Goal: Task Accomplishment & Management: Manage account settings

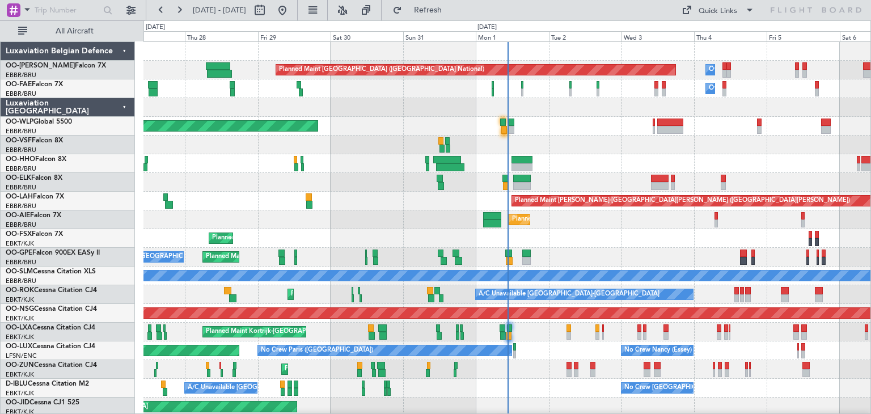
scroll to position [20, 0]
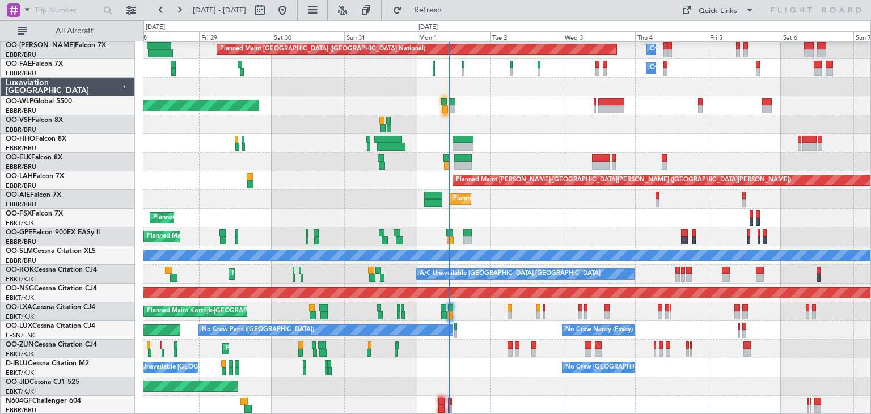
click at [454, 357] on div "Planned Maint [GEOGRAPHIC_DATA] ([GEOGRAPHIC_DATA] National) Owner [GEOGRAPHIC_…" at bounding box center [507, 218] width 727 height 393
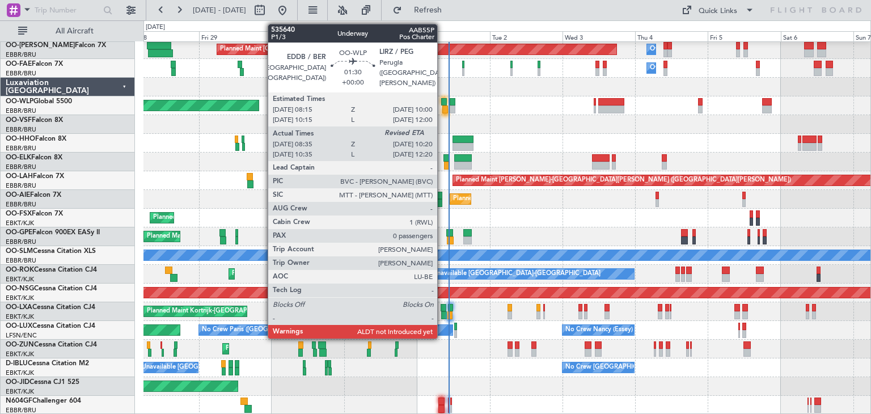
click at [443, 106] on div "Planned Maint [GEOGRAPHIC_DATA] ([GEOGRAPHIC_DATA])" at bounding box center [507, 105] width 727 height 19
click at [443, 104] on div at bounding box center [444, 102] width 6 height 8
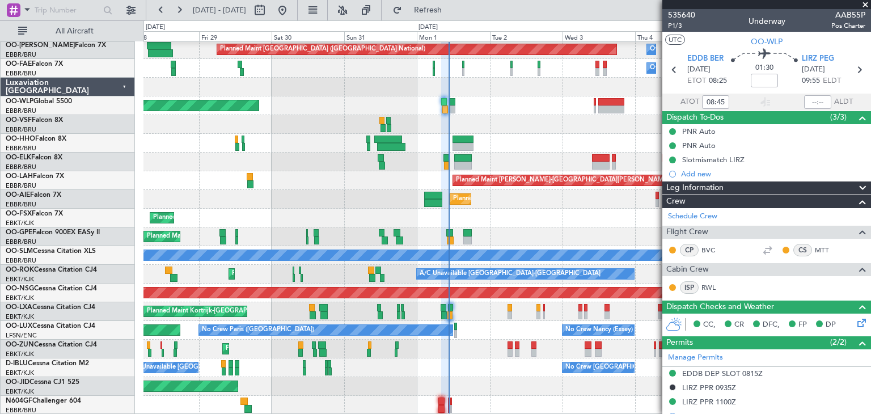
click at [867, 5] on span at bounding box center [865, 5] width 11 height 10
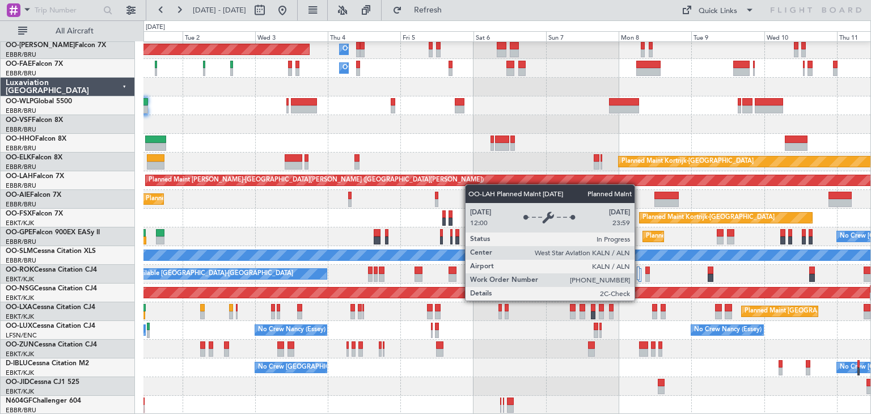
click at [310, 185] on div "Planned Maint [GEOGRAPHIC_DATA] ([GEOGRAPHIC_DATA] National) Owner [GEOGRAPHIC_…" at bounding box center [507, 218] width 727 height 393
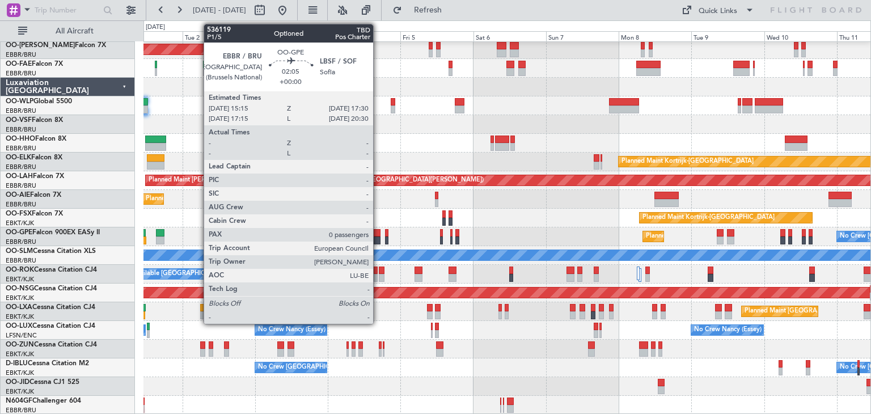
click at [378, 232] on div at bounding box center [377, 233] width 7 height 8
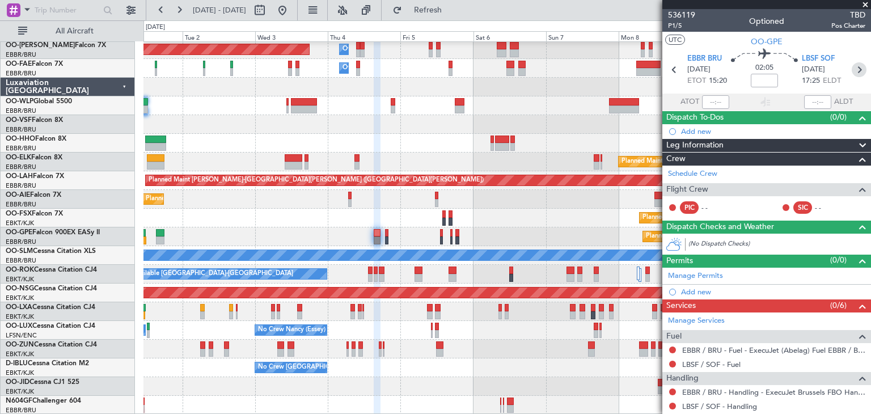
click at [852, 68] on icon at bounding box center [859, 69] width 15 height 15
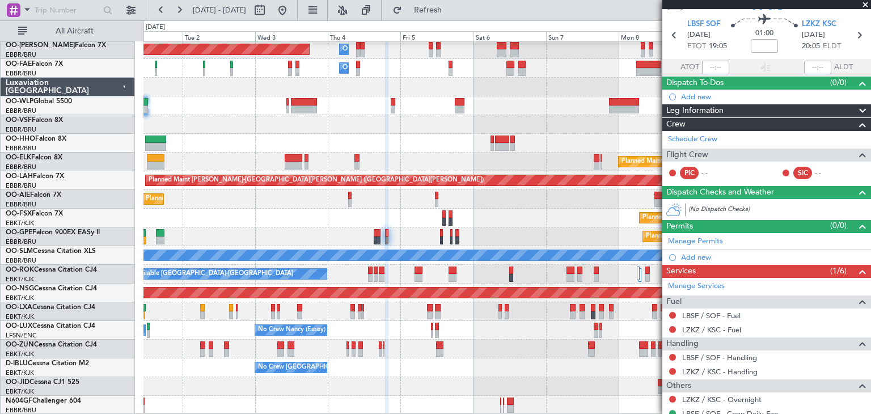
scroll to position [0, 0]
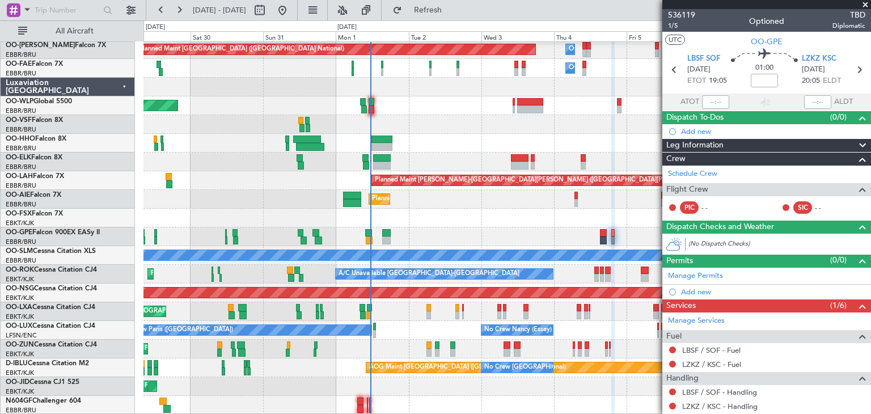
click at [506, 212] on div "Planned Maint Kortrijk-[GEOGRAPHIC_DATA] Planned Maint [GEOGRAPHIC_DATA]-[GEOGR…" at bounding box center [507, 218] width 727 height 19
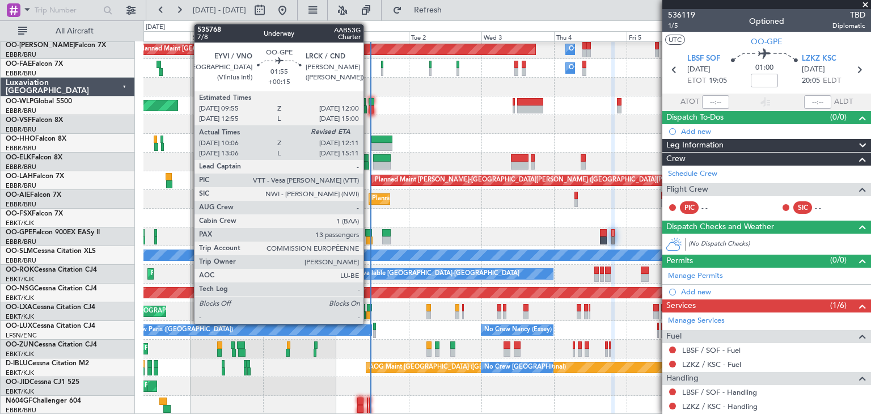
click at [369, 230] on div at bounding box center [368, 233] width 7 height 8
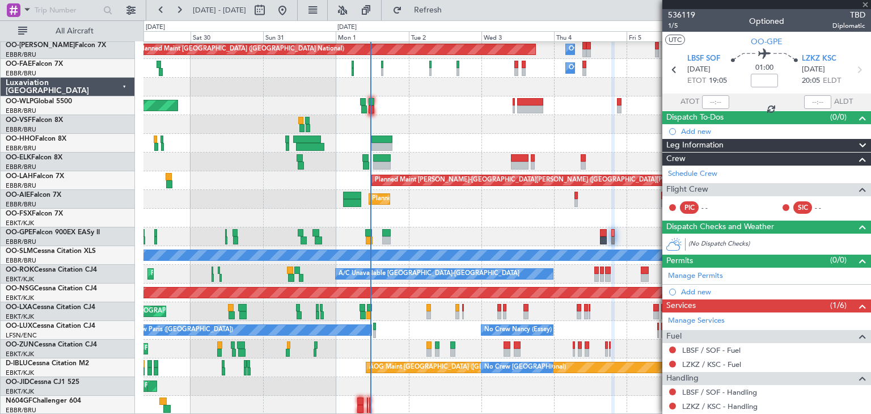
type input "+00:15"
type input "10:11"
type input "13"
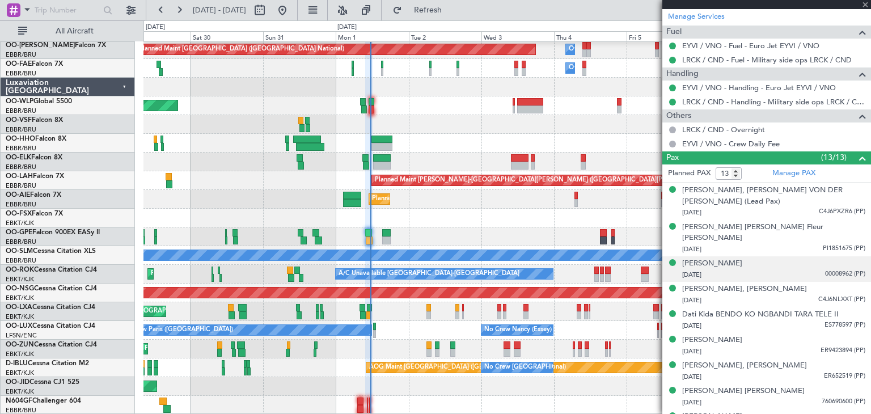
scroll to position [454, 0]
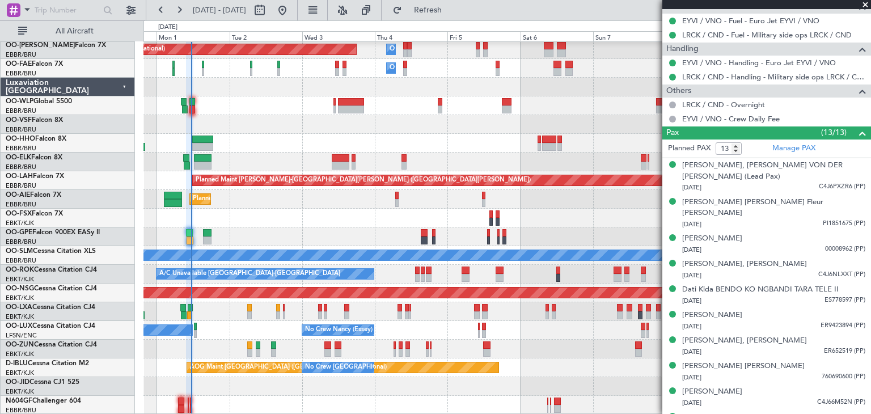
click at [405, 204] on div "Planned Maint [GEOGRAPHIC_DATA] ([GEOGRAPHIC_DATA] National) Owner [GEOGRAPHIC_…" at bounding box center [507, 218] width 727 height 393
click at [456, 215] on div "Planned Maint Kortrijk-[GEOGRAPHIC_DATA]" at bounding box center [507, 218] width 727 height 19
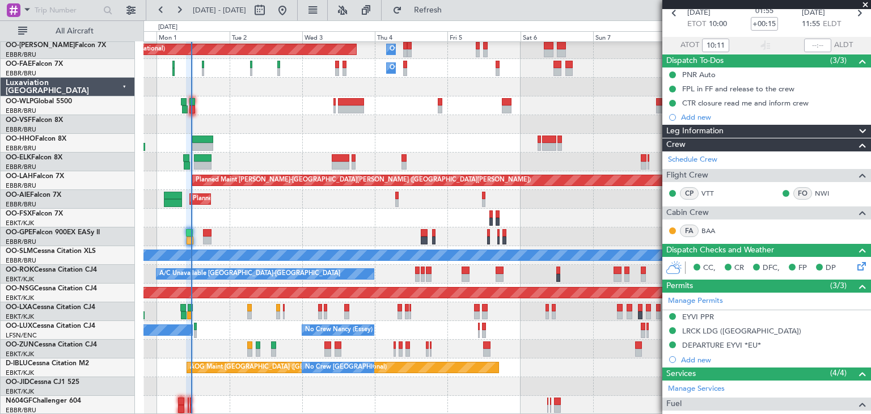
scroll to position [0, 0]
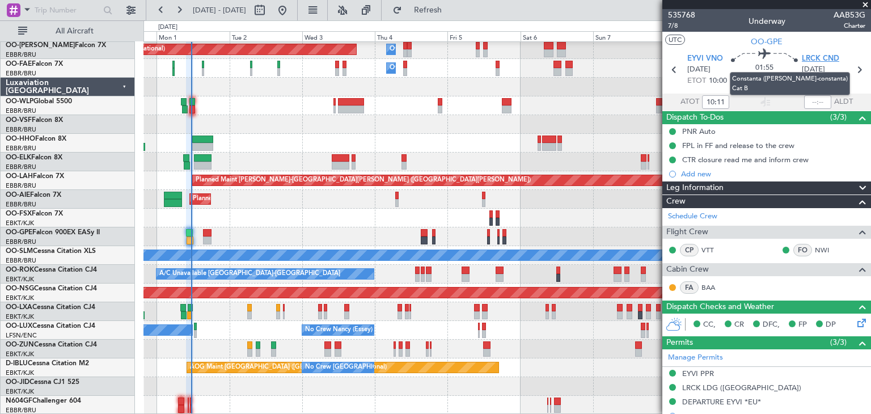
click at [826, 57] on span "LRCK CND" at bounding box center [820, 58] width 37 height 11
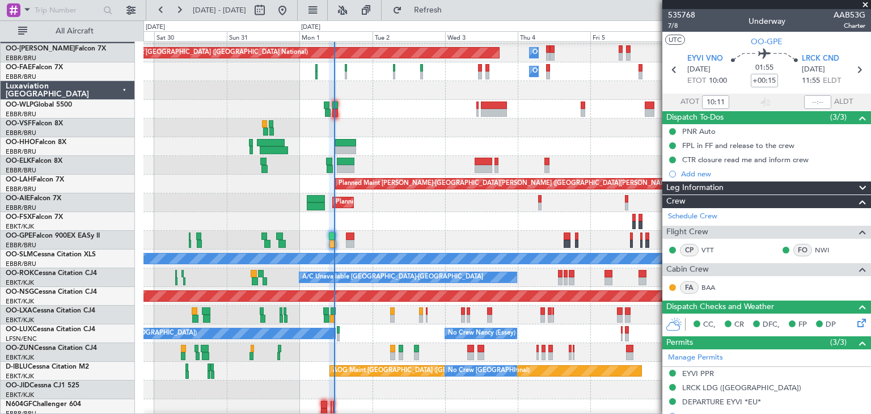
click at [399, 214] on div "Planned Maint Kortrijk-[GEOGRAPHIC_DATA] Planned Maint [GEOGRAPHIC_DATA]-[GEOGR…" at bounding box center [507, 221] width 727 height 19
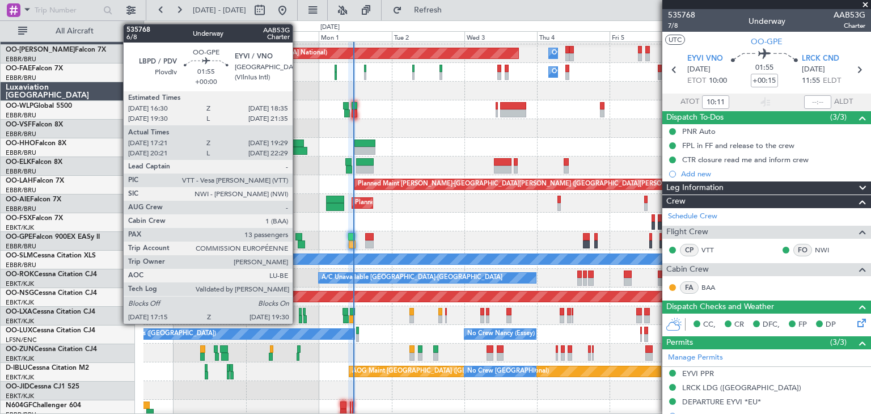
click at [298, 235] on div at bounding box center [299, 237] width 7 height 8
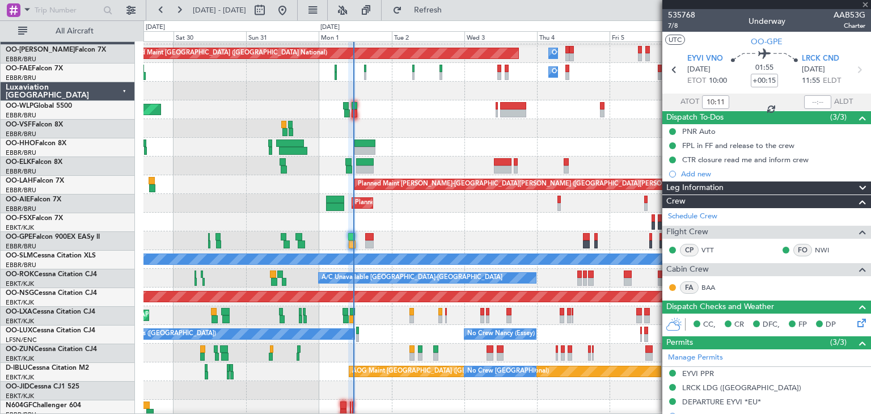
type input "17:26"
type input "19:24"
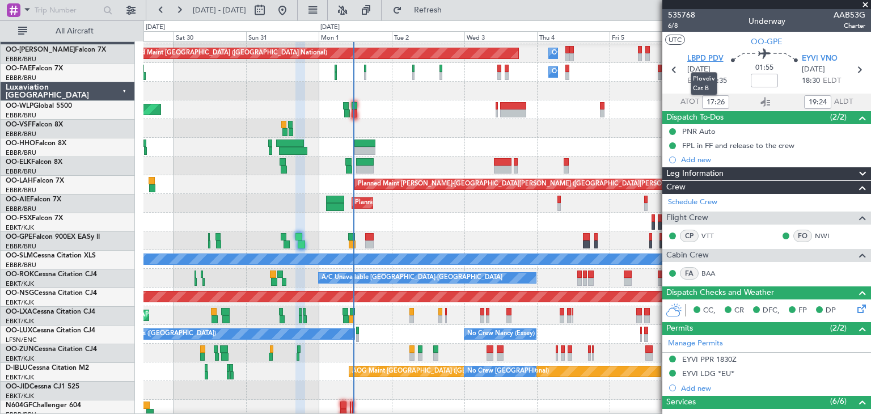
click at [697, 60] on span "LBPD PDV" at bounding box center [706, 58] width 36 height 11
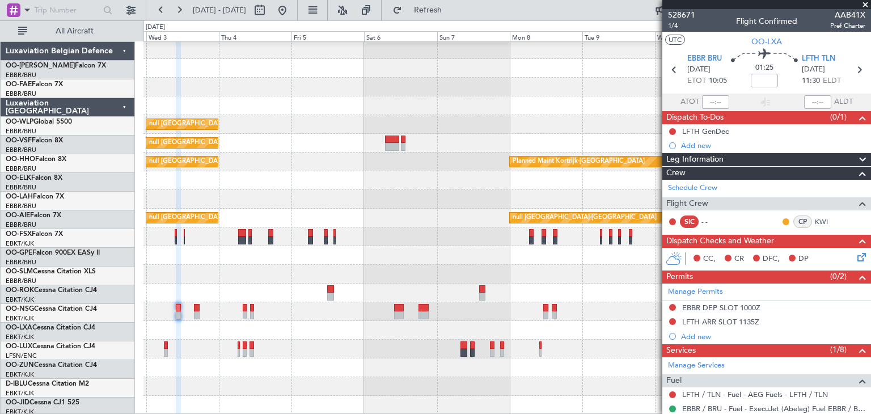
scroll to position [20, 0]
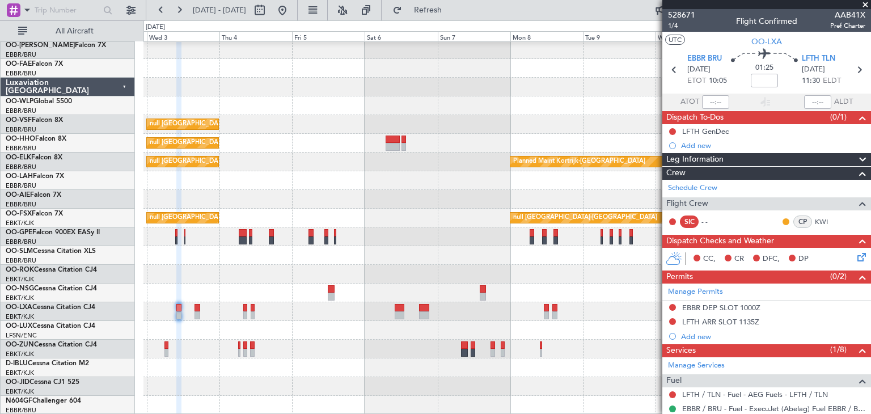
click at [212, 330] on div "null Brussels (Brussels National) null Brussels (Brussels National) Planned Mai…" at bounding box center [507, 218] width 727 height 393
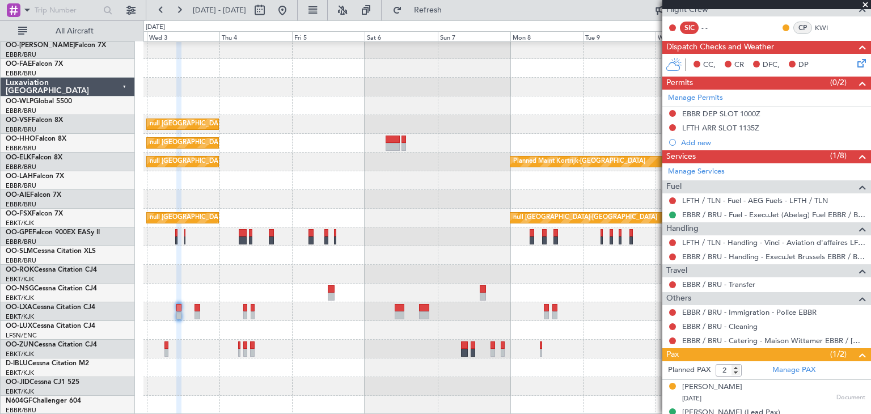
scroll to position [209, 0]
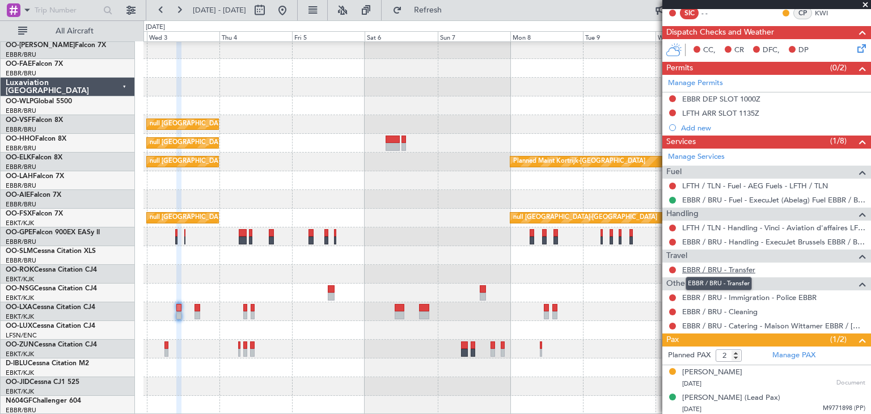
click at [746, 271] on link "EBBR / BRU - Transfer" at bounding box center [719, 270] width 73 height 10
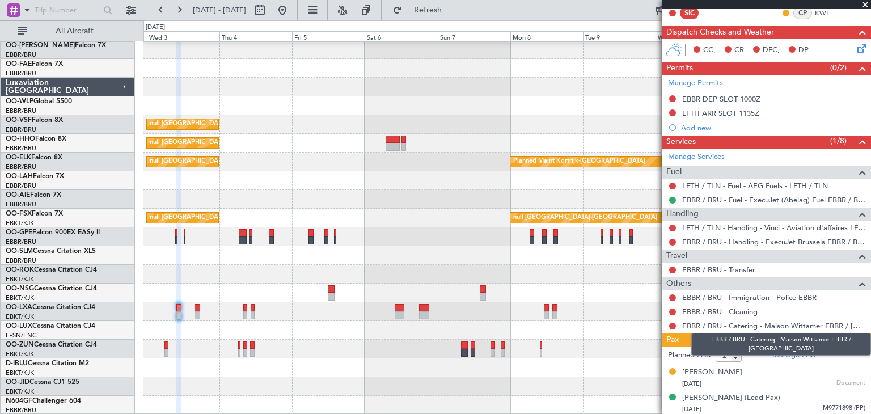
click at [837, 322] on link "EBBR / BRU - Catering - Maison Wittamer EBBR / BRU" at bounding box center [774, 326] width 183 height 10
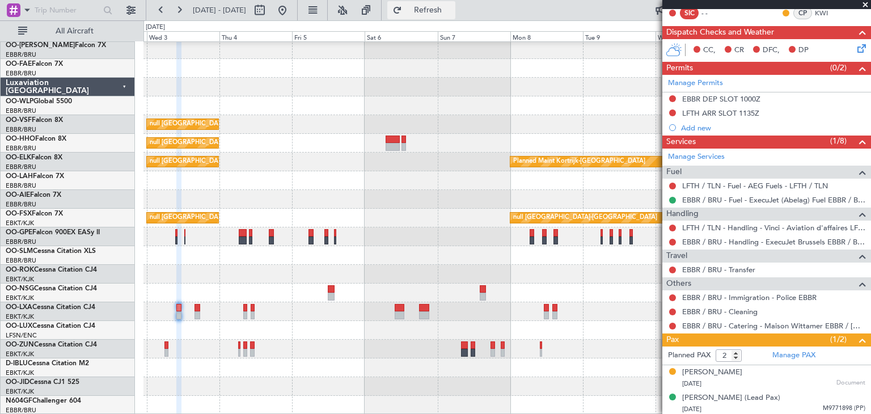
click at [452, 10] on span "Refresh" at bounding box center [429, 10] width 48 height 8
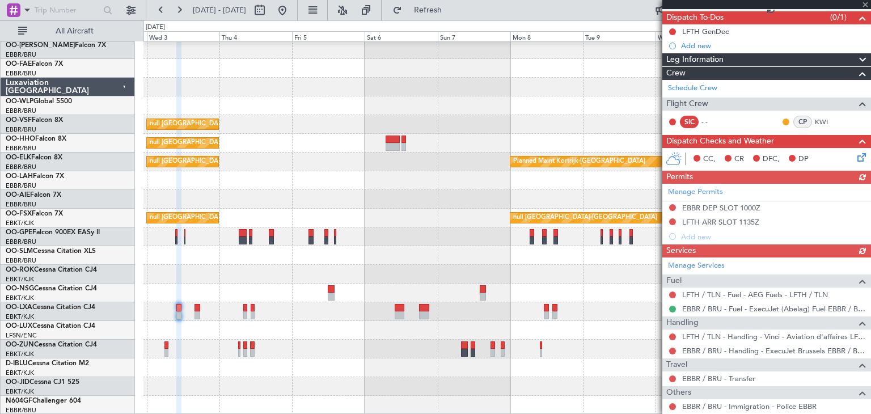
scroll to position [95, 0]
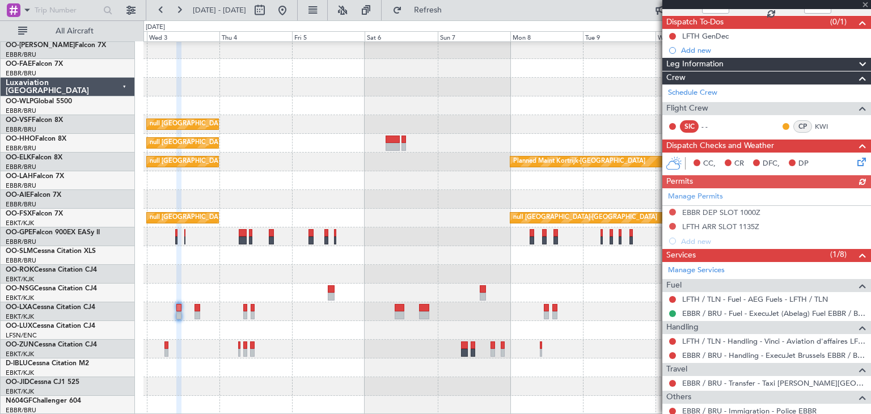
click at [857, 159] on icon at bounding box center [860, 159] width 9 height 9
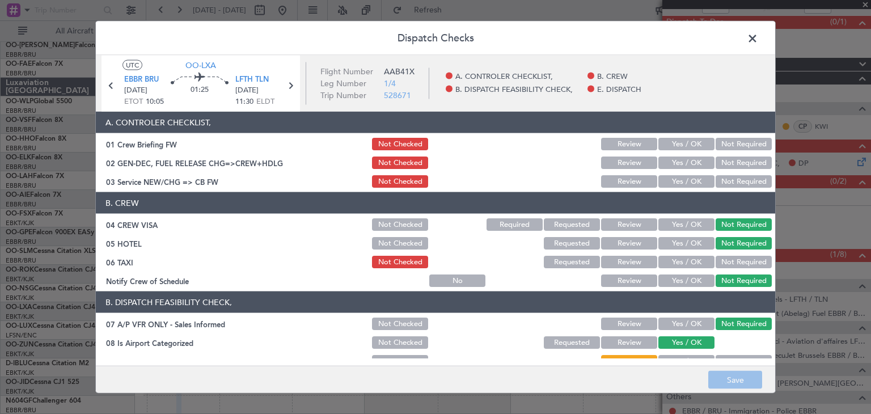
click at [684, 258] on button "Yes / OK" at bounding box center [687, 262] width 56 height 12
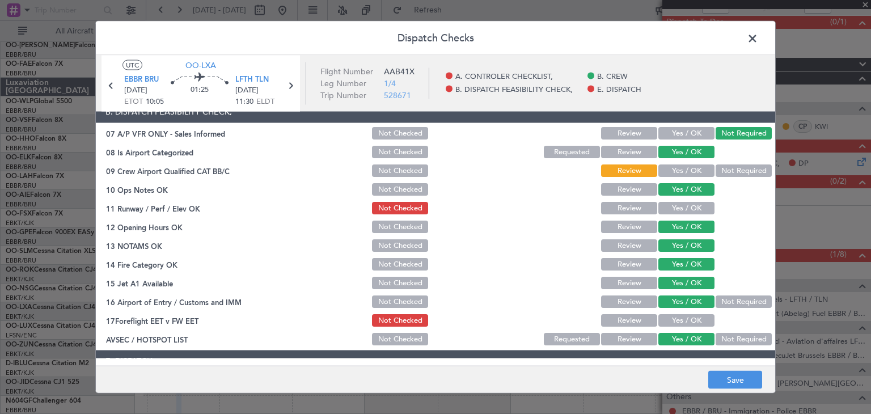
scroll to position [191, 0]
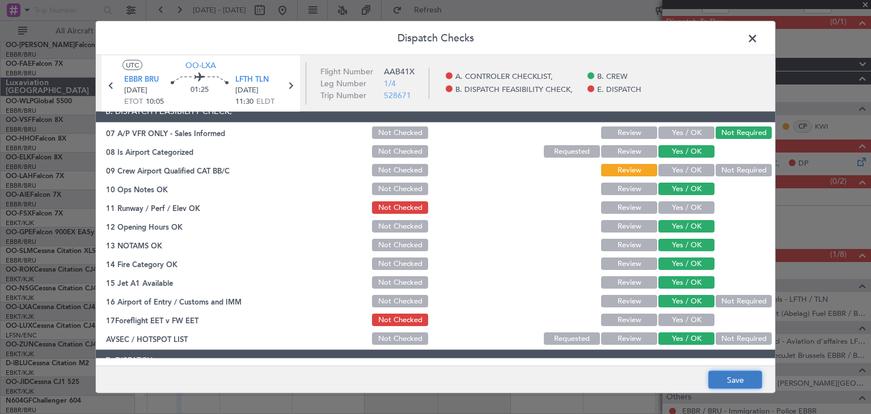
click at [728, 377] on button "Save" at bounding box center [736, 380] width 54 height 18
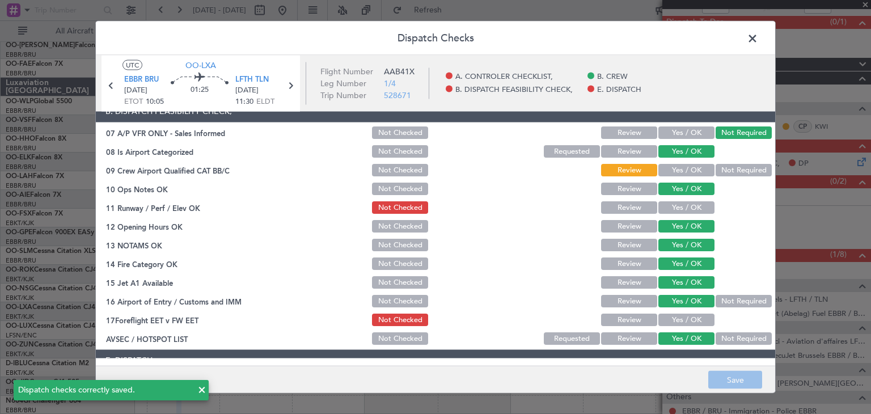
click at [734, 341] on button "Not Required" at bounding box center [744, 339] width 56 height 12
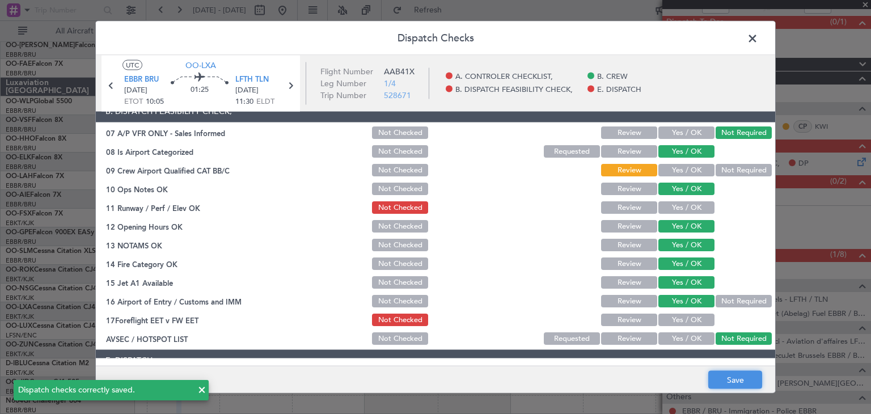
drag, startPoint x: 747, startPoint y: 375, endPoint x: 740, endPoint y: 380, distance: 8.5
click at [742, 378] on button "Save" at bounding box center [736, 380] width 54 height 18
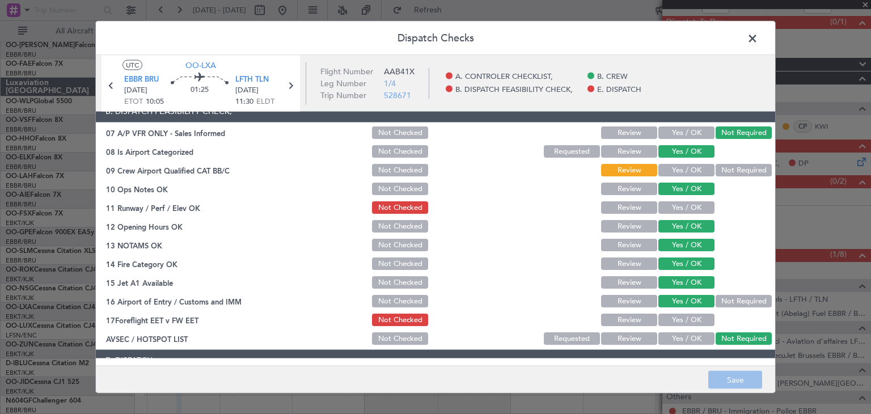
click at [746, 300] on button "Not Required" at bounding box center [744, 302] width 56 height 12
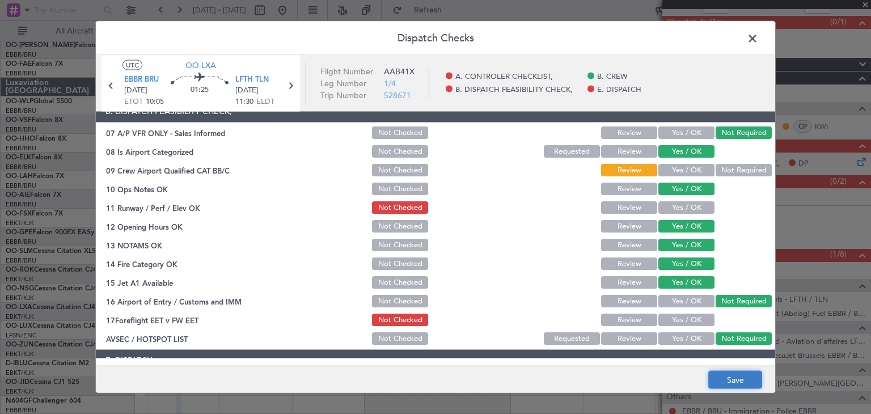
click at [721, 374] on button "Save" at bounding box center [736, 380] width 54 height 18
click at [741, 35] on header "Dispatch Checks" at bounding box center [436, 39] width 680 height 34
click at [759, 37] on span at bounding box center [759, 41] width 0 height 23
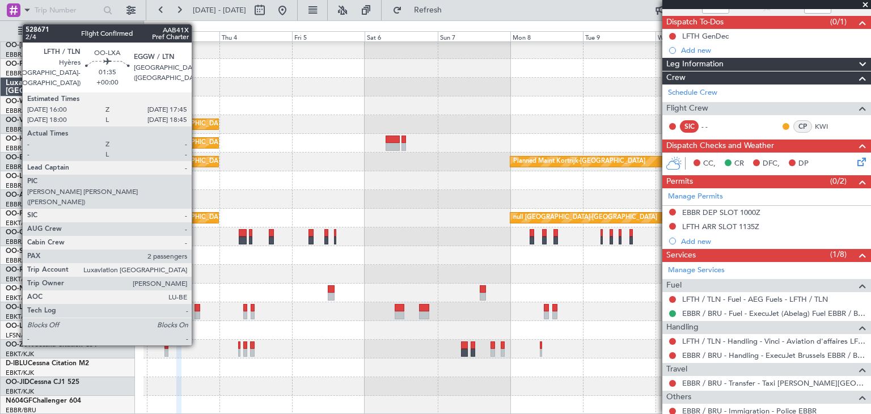
click at [197, 309] on div at bounding box center [198, 308] width 6 height 8
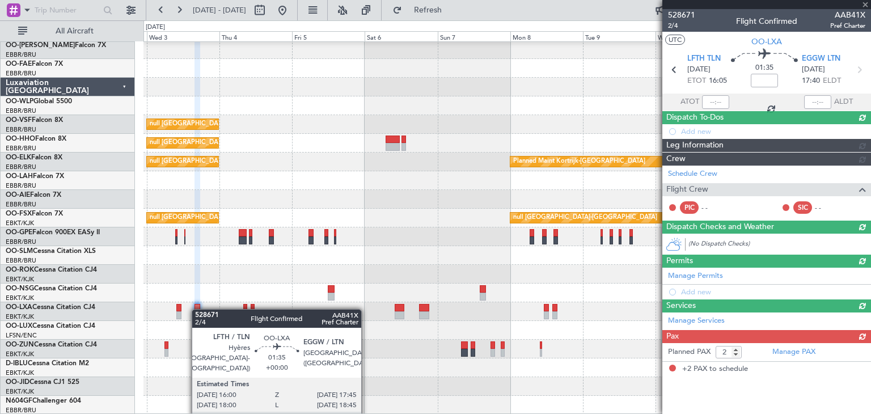
scroll to position [0, 0]
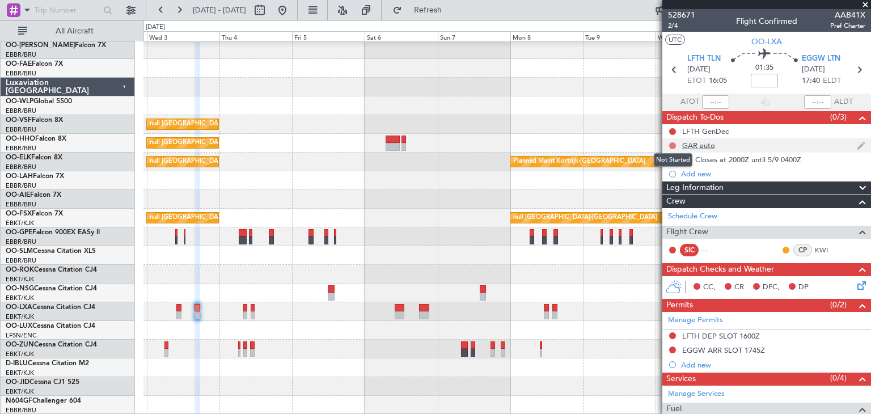
click at [673, 143] on button at bounding box center [673, 145] width 7 height 7
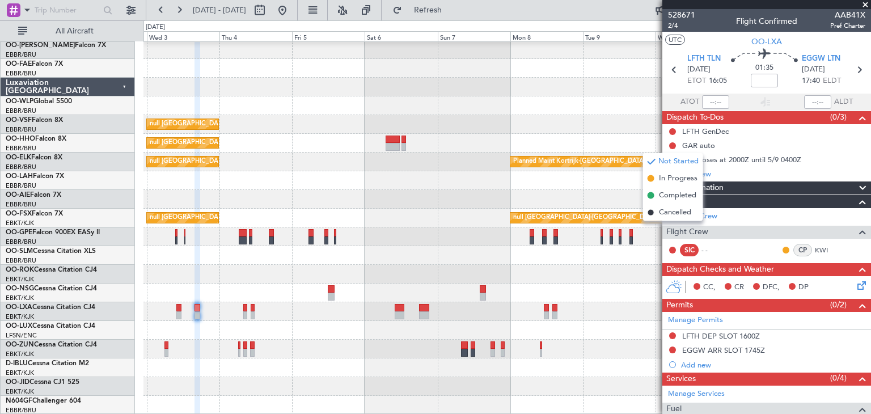
click at [679, 196] on span "Completed" at bounding box center [677, 195] width 37 height 11
click at [805, 53] on span "EGGW LTN" at bounding box center [821, 58] width 39 height 11
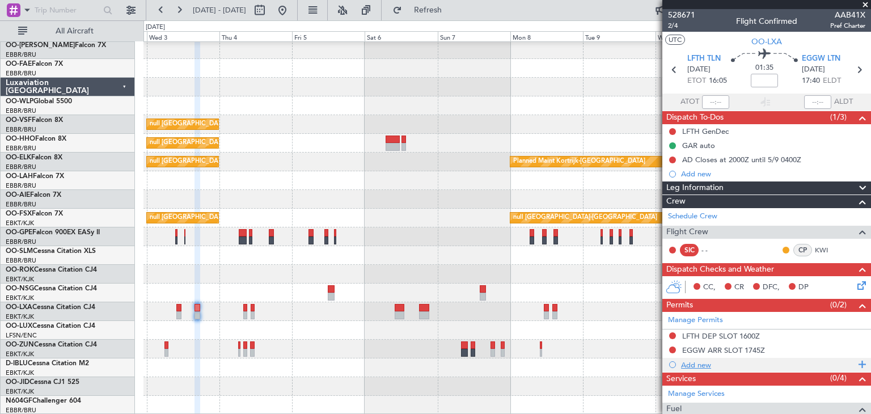
click at [700, 367] on div "Add new" at bounding box center [768, 365] width 174 height 10
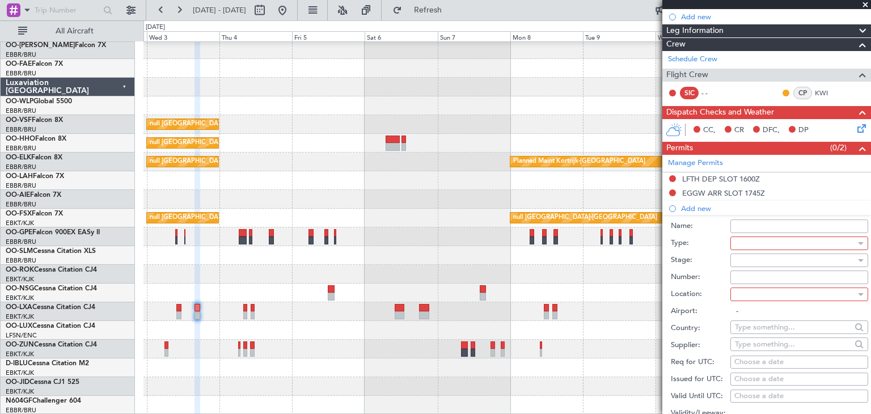
scroll to position [170, 0]
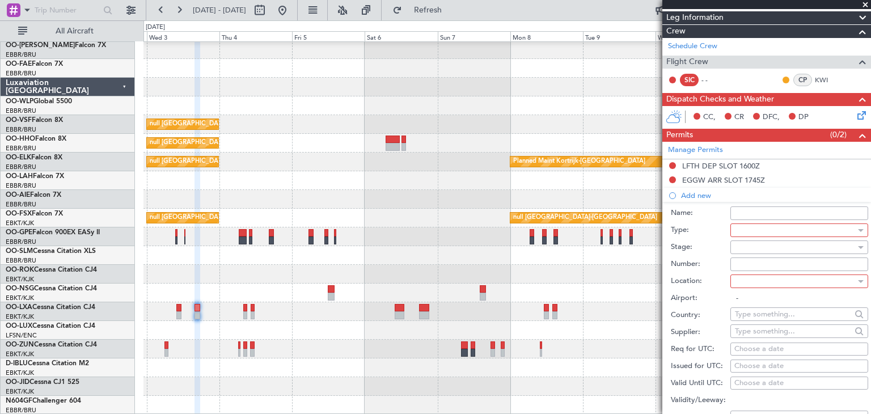
click at [760, 230] on div at bounding box center [795, 230] width 121 height 17
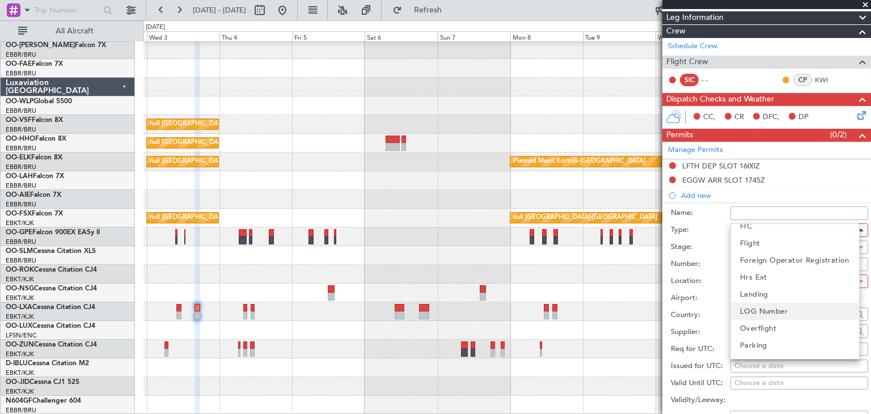
scroll to position [227, 0]
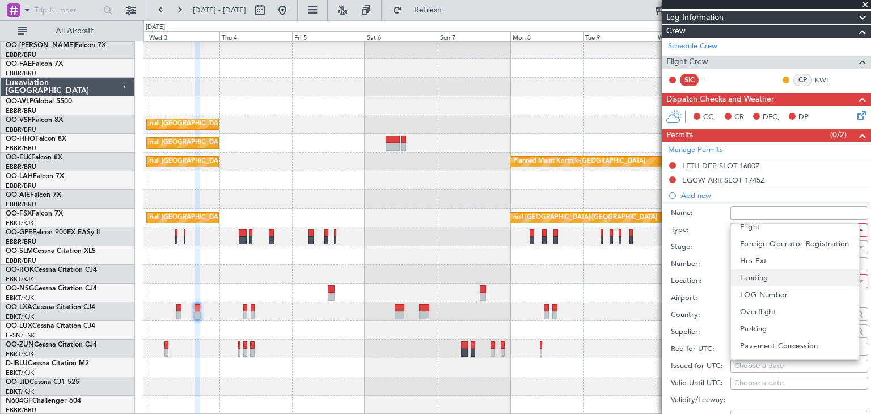
click at [786, 280] on mat-option "Landing" at bounding box center [795, 278] width 128 height 17
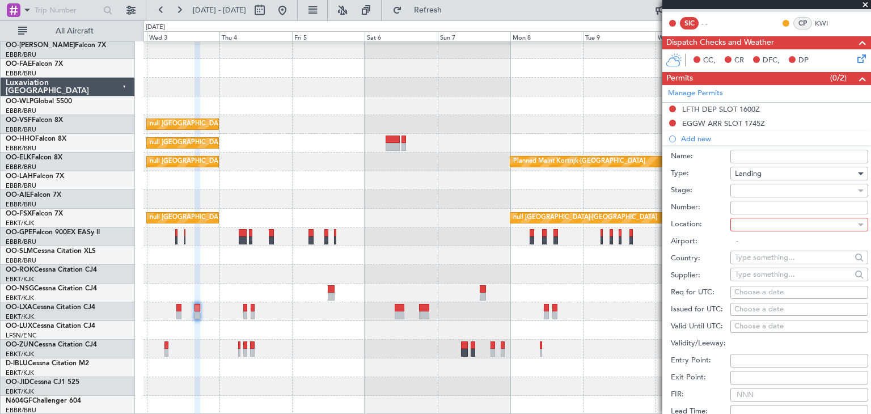
click at [755, 225] on div at bounding box center [795, 224] width 121 height 17
click at [788, 260] on mat-option "Arrival" at bounding box center [795, 260] width 128 height 17
type input "EGGW / LTN"
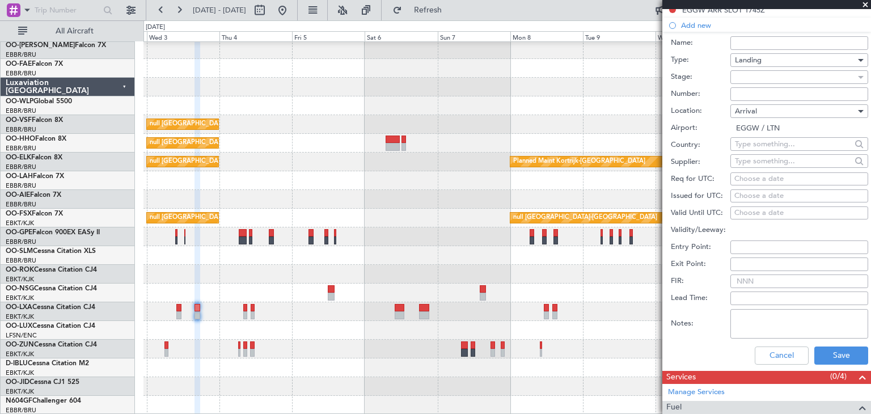
scroll to position [284, 0]
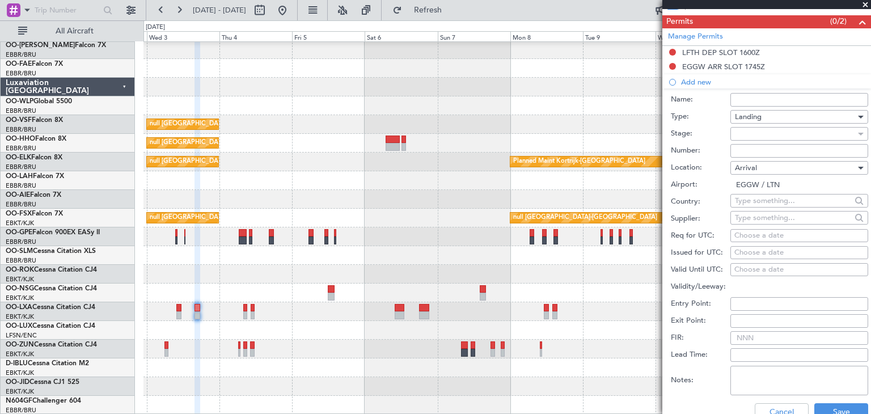
click at [761, 140] on div at bounding box center [795, 133] width 121 height 17
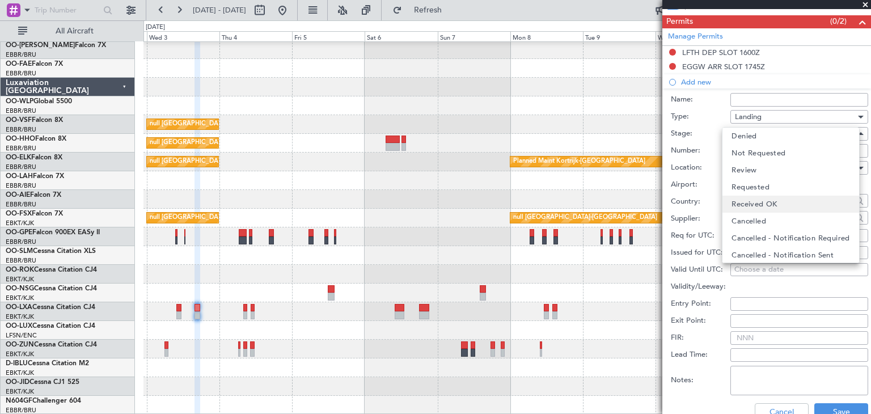
click at [767, 207] on span "Received OK" at bounding box center [754, 204] width 45 height 17
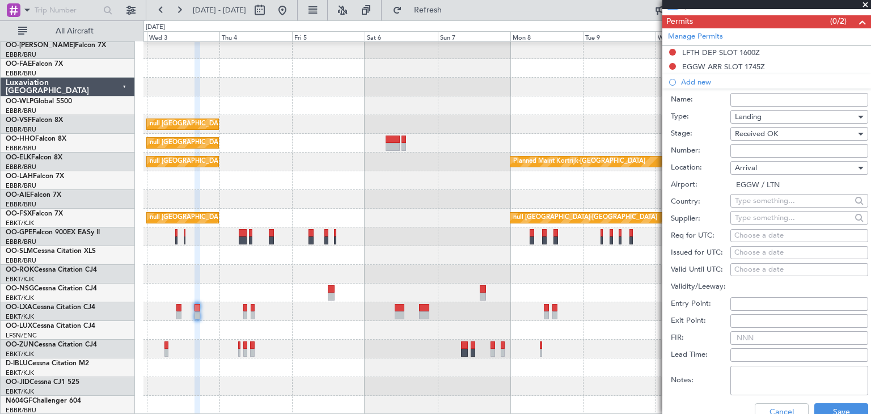
click at [757, 95] on input "Name:" at bounding box center [800, 100] width 138 height 14
type input "1"
drag, startPoint x: 747, startPoint y: 148, endPoint x: 751, endPoint y: 144, distance: 6.4
click at [747, 148] on input "Number:" at bounding box center [800, 151] width 138 height 14
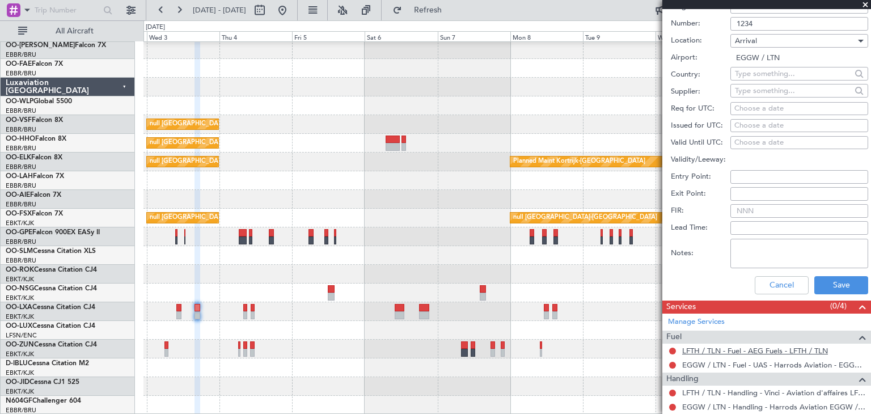
scroll to position [492, 0]
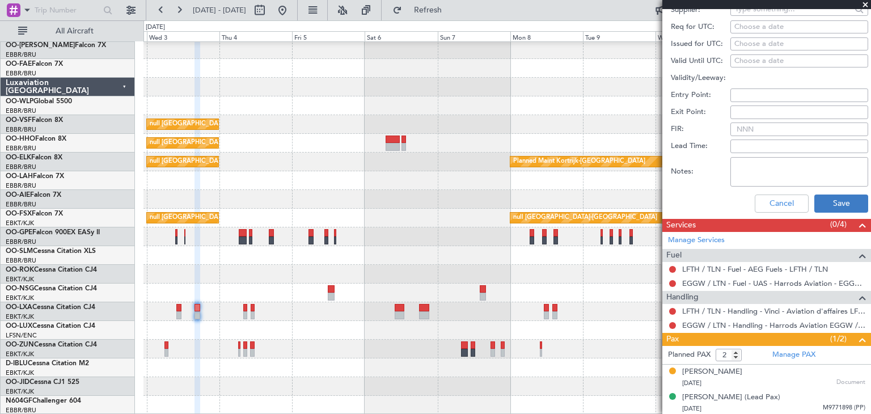
type input "1234"
click at [830, 196] on button "Save" at bounding box center [842, 204] width 54 height 18
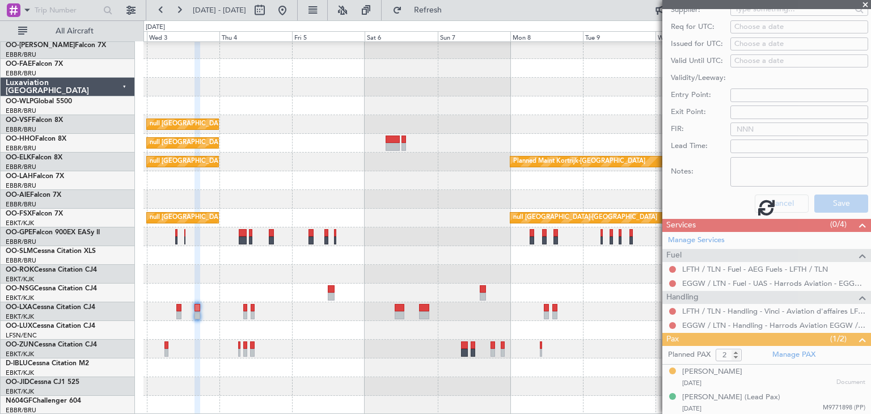
scroll to position [168, 0]
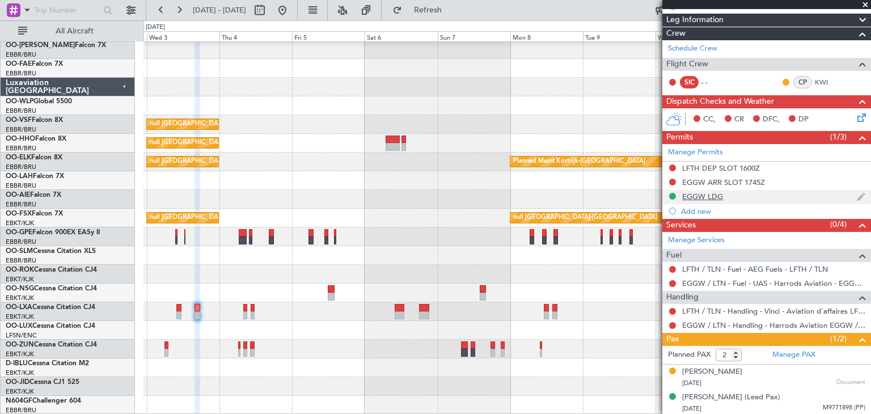
click at [750, 198] on div "EGGW LDG" at bounding box center [767, 197] width 209 height 14
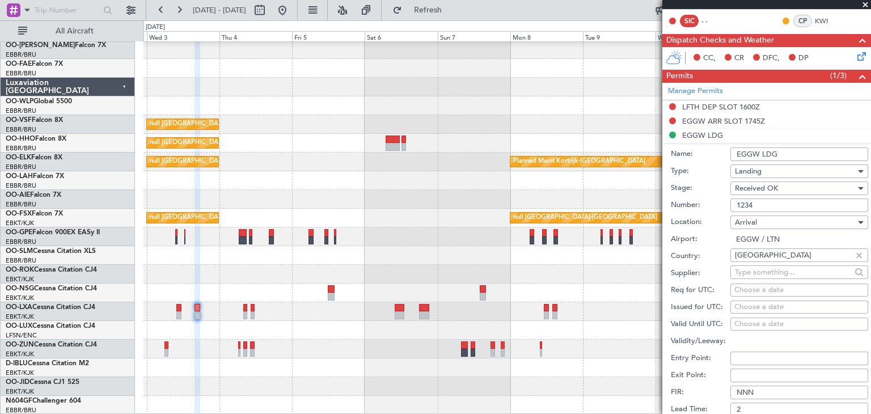
scroll to position [223, 0]
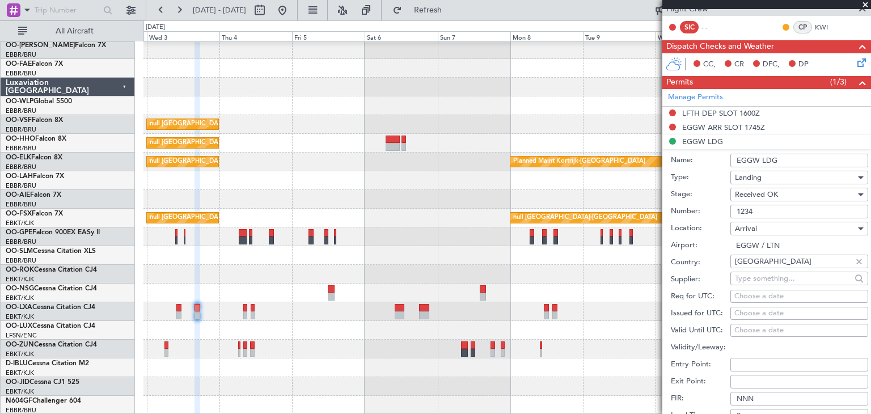
click at [783, 157] on input "EGGW LDG" at bounding box center [800, 161] width 138 height 14
drag, startPoint x: 790, startPoint y: 162, endPoint x: 727, endPoint y: 158, distance: 63.1
click at [727, 159] on div "Name: EGGW LDG" at bounding box center [769, 160] width 197 height 17
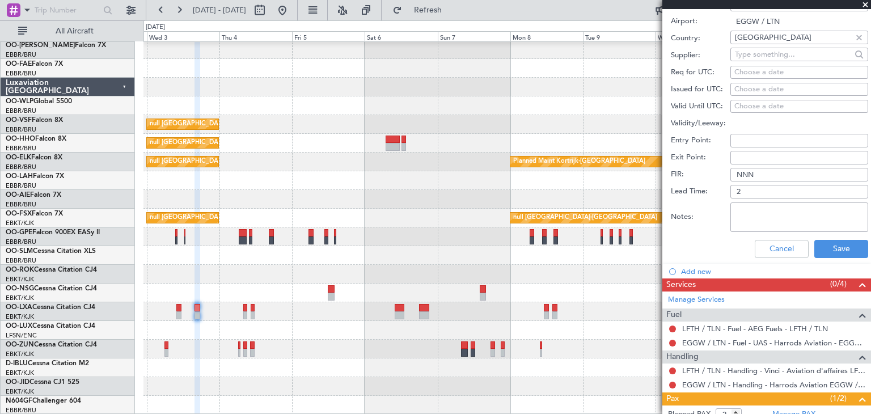
scroll to position [507, 0]
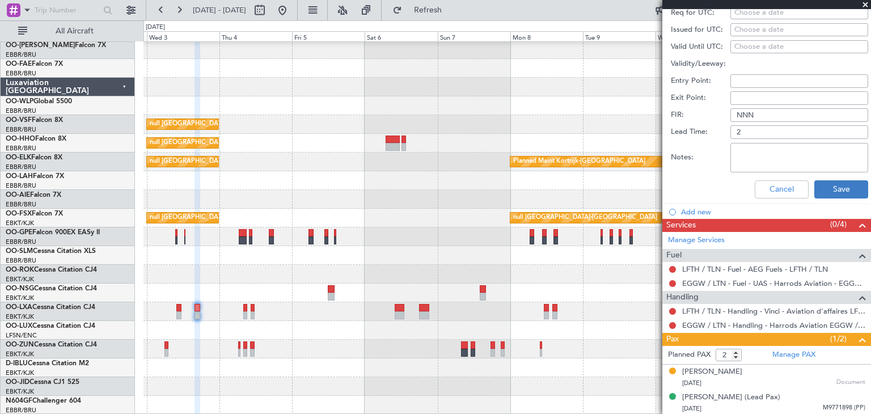
type input "UK Block permit"
click at [844, 191] on button "Save" at bounding box center [842, 189] width 54 height 18
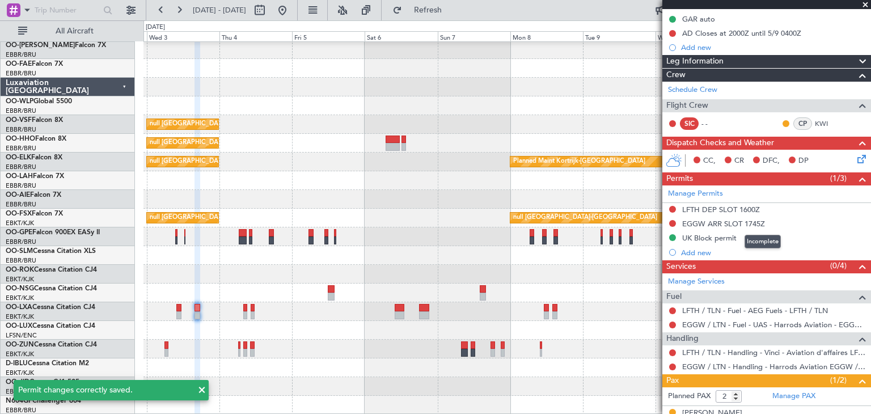
scroll to position [111, 0]
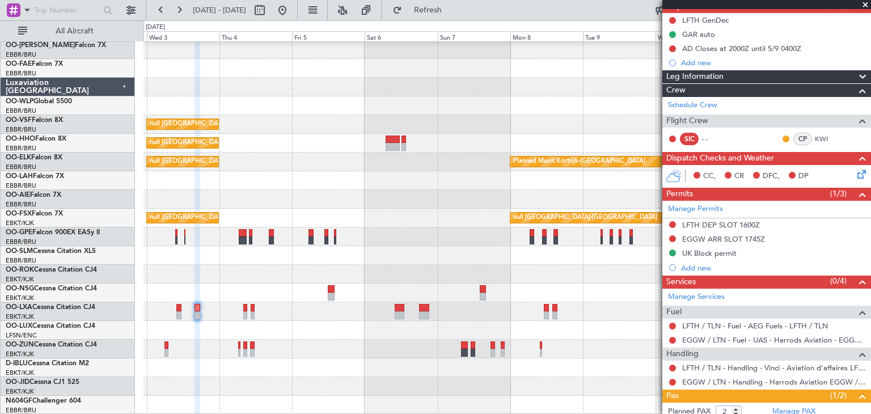
click at [859, 173] on icon at bounding box center [860, 172] width 9 height 9
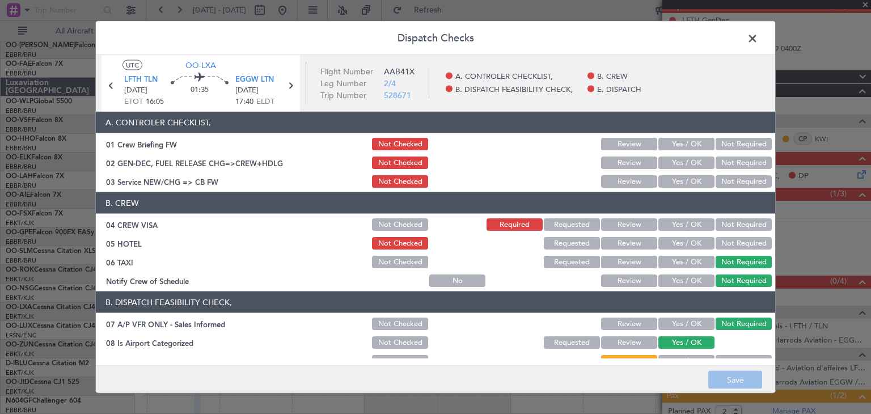
click at [734, 221] on button "Not Required" at bounding box center [744, 224] width 56 height 12
click at [724, 379] on button "Save" at bounding box center [736, 380] width 54 height 18
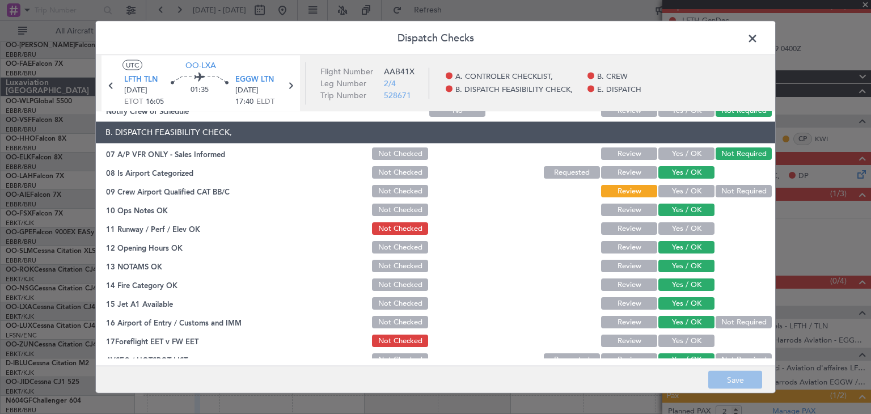
scroll to position [168, 0]
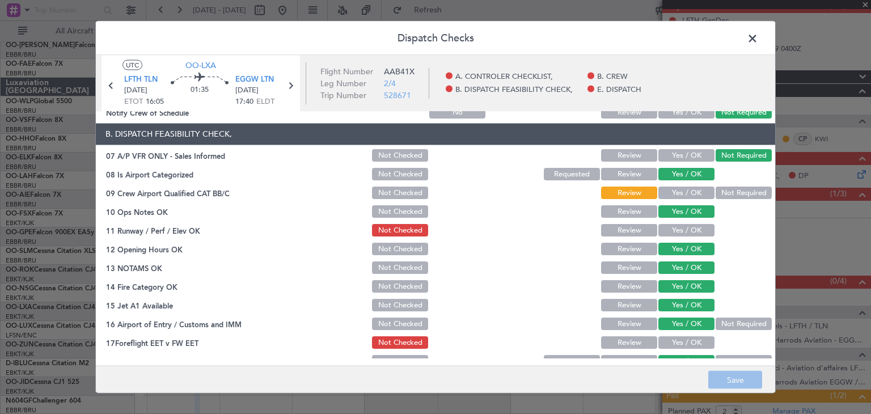
click at [759, 37] on span at bounding box center [759, 41] width 0 height 23
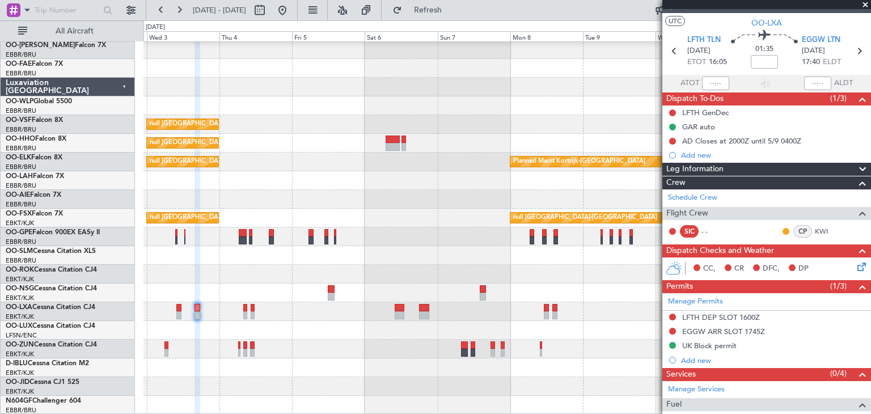
scroll to position [0, 0]
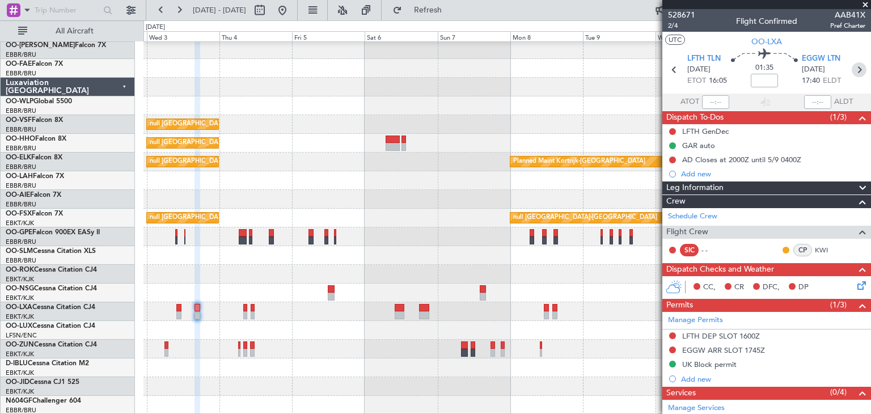
click at [853, 69] on icon at bounding box center [859, 69] width 15 height 15
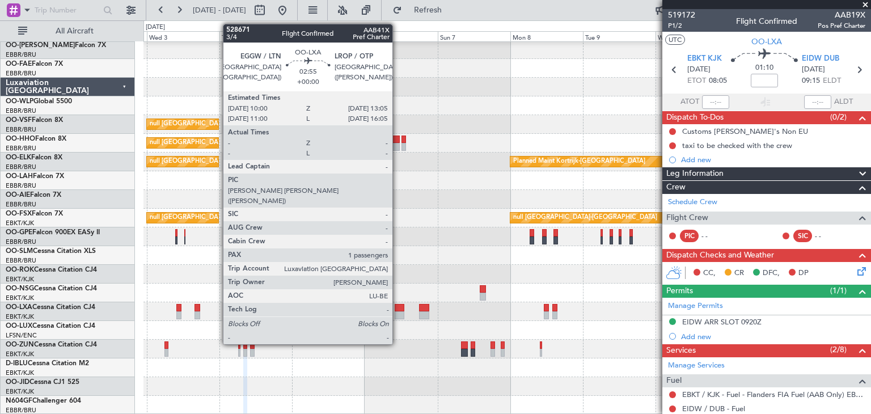
click at [398, 306] on div at bounding box center [400, 308] width 10 height 8
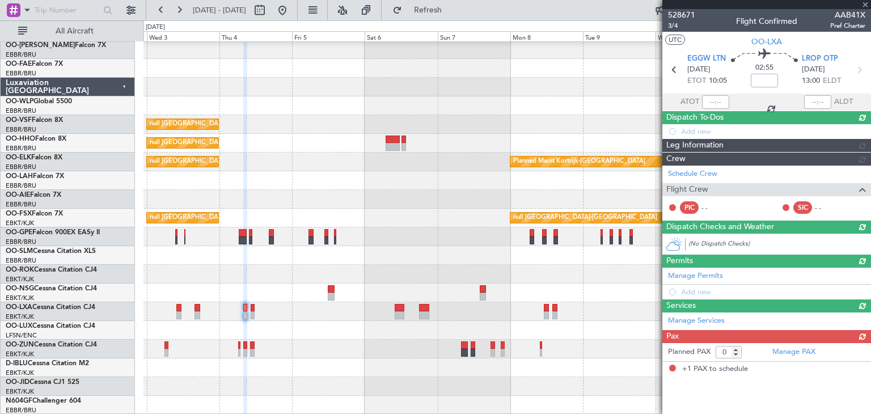
type input "1"
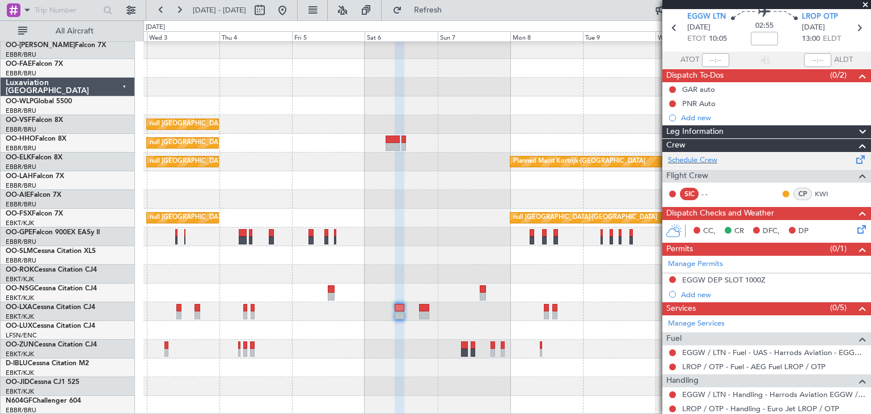
scroll to position [57, 0]
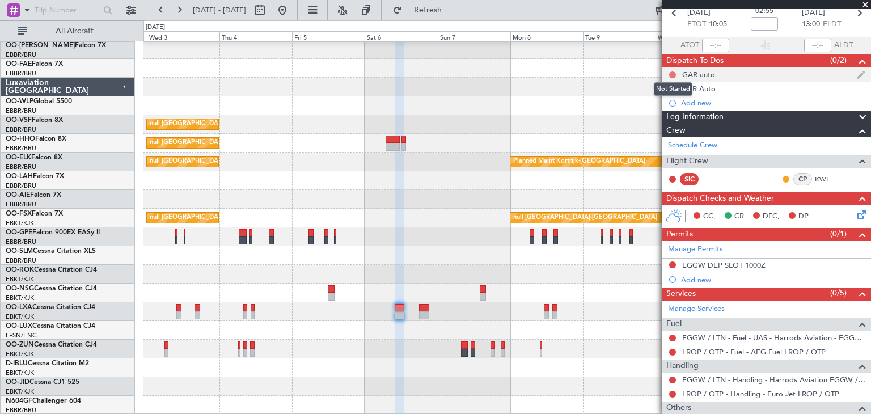
click at [674, 74] on button at bounding box center [673, 74] width 7 height 7
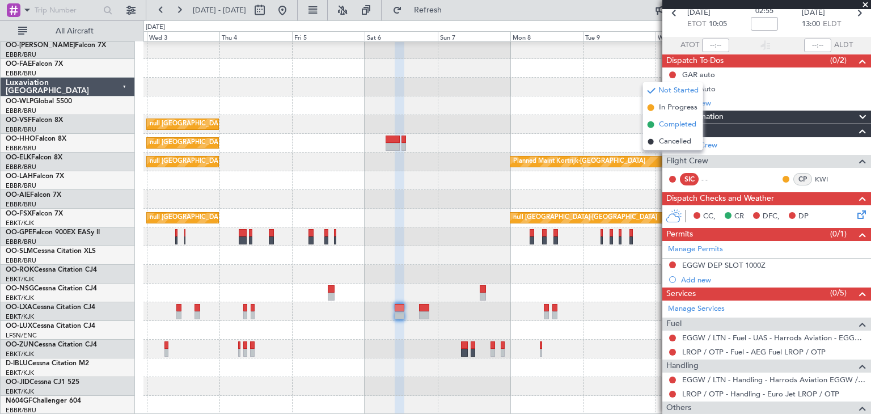
click at [683, 121] on span "Completed" at bounding box center [677, 124] width 37 height 11
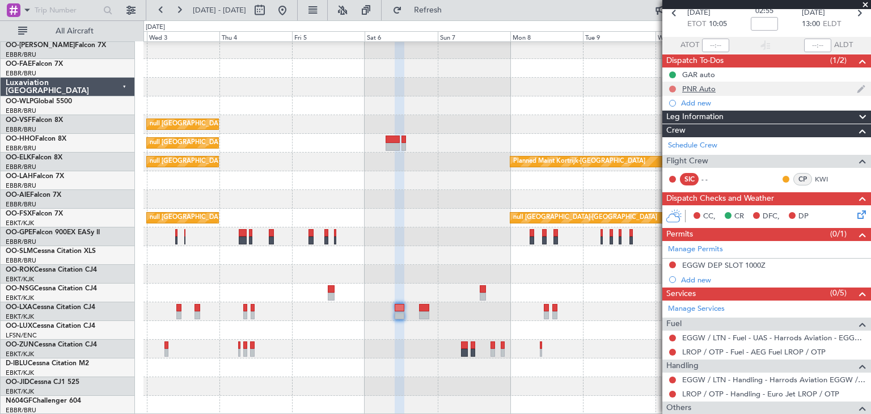
click at [672, 89] on button at bounding box center [673, 89] width 7 height 7
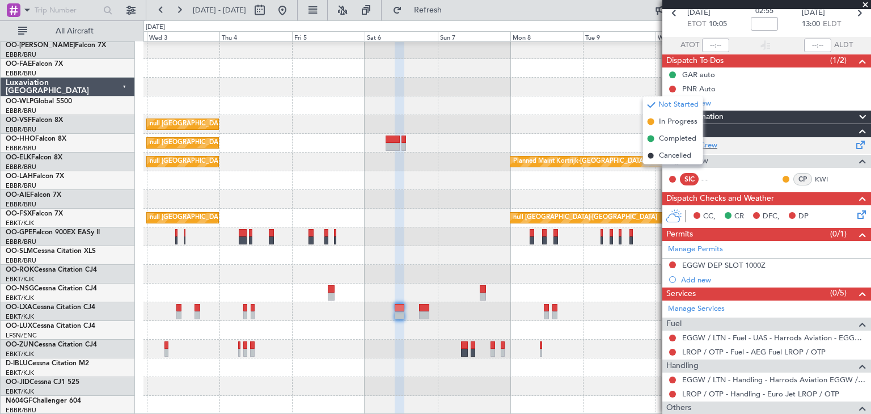
click at [677, 138] on span "Completed" at bounding box center [677, 138] width 37 height 11
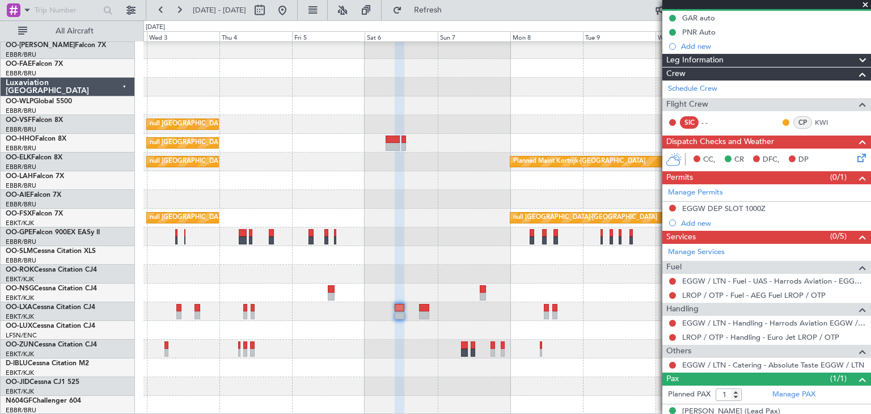
scroll to position [128, 0]
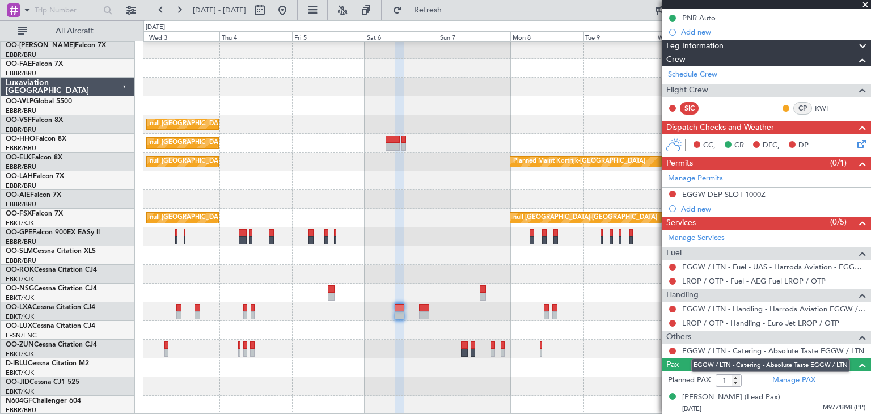
click at [759, 348] on link "EGGW / LTN - Catering - Absolute Taste EGGW / LTN" at bounding box center [774, 351] width 182 height 10
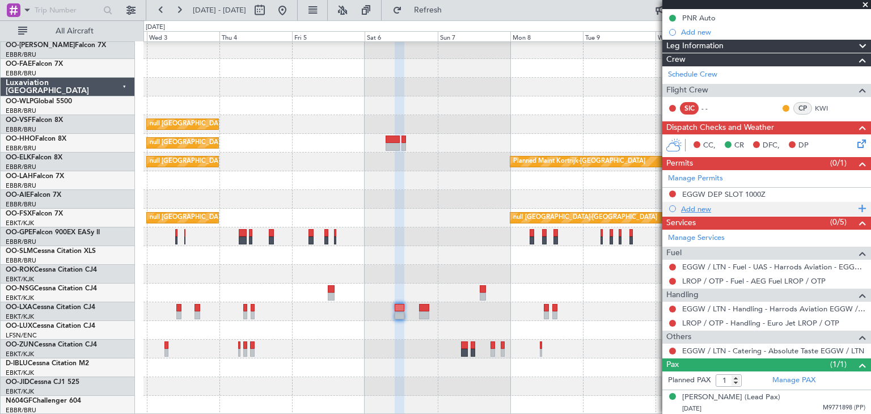
click at [700, 204] on div "Add new" at bounding box center [768, 209] width 174 height 10
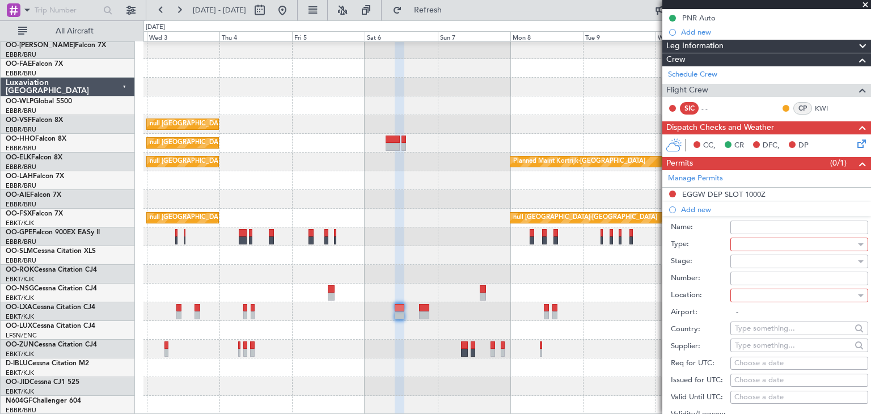
click at [753, 242] on div at bounding box center [795, 244] width 121 height 17
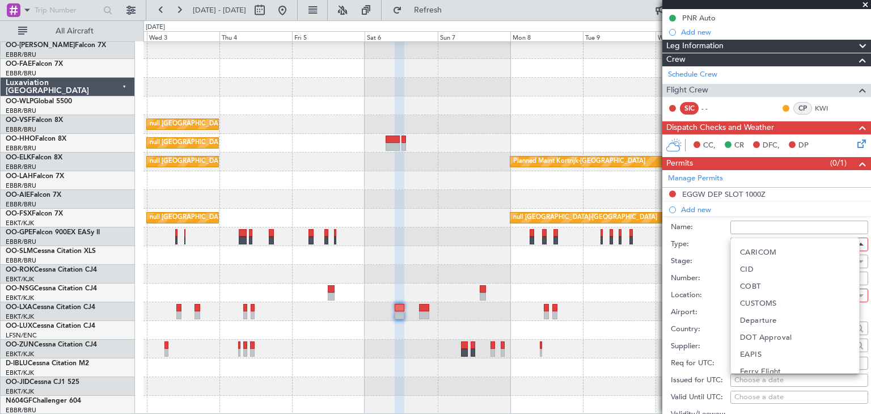
scroll to position [57, 0]
click at [775, 330] on mat-option "Departure" at bounding box center [795, 325] width 128 height 17
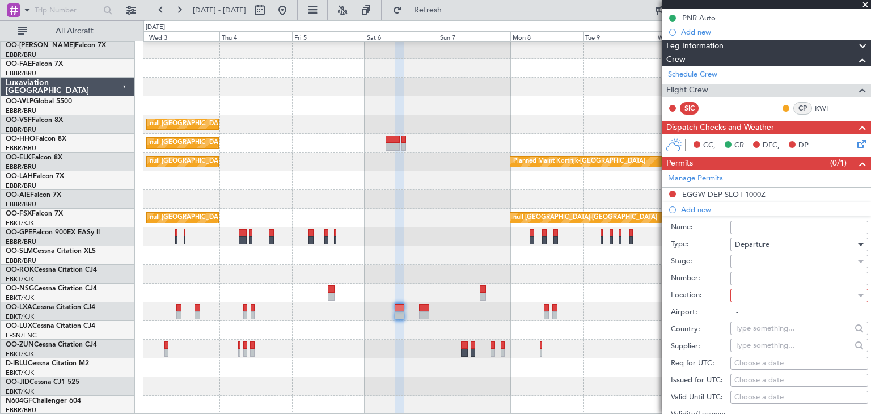
click at [759, 280] on input "Number:" at bounding box center [800, 279] width 138 height 14
type input "1234"
click at [733, 289] on div at bounding box center [800, 296] width 138 height 14
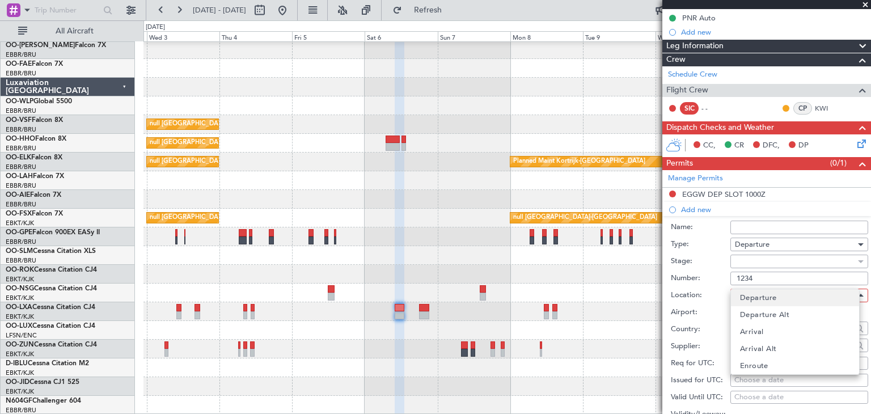
click at [760, 297] on span "Departure" at bounding box center [758, 297] width 37 height 17
type input "EGGW / LTN"
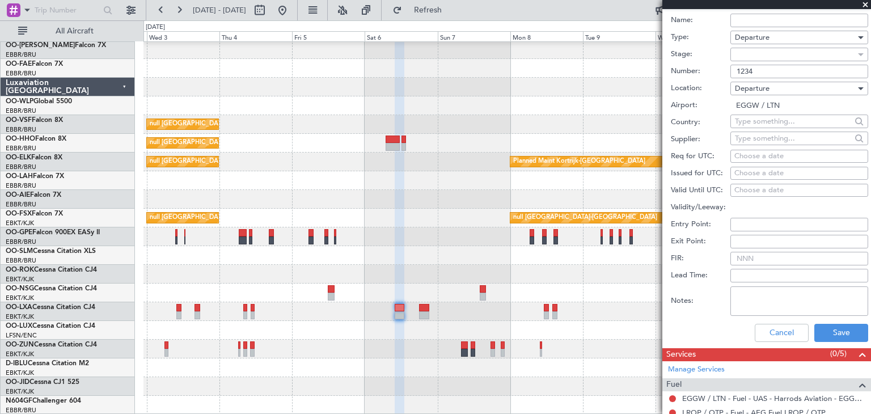
scroll to position [355, 0]
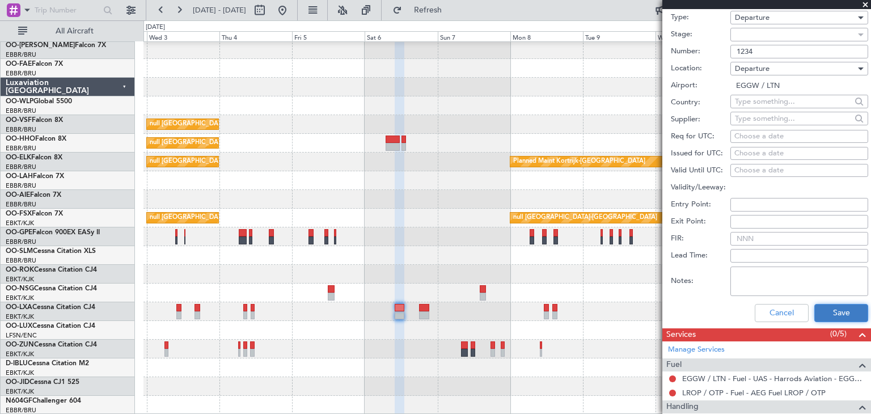
click at [822, 307] on button "Save" at bounding box center [842, 313] width 54 height 18
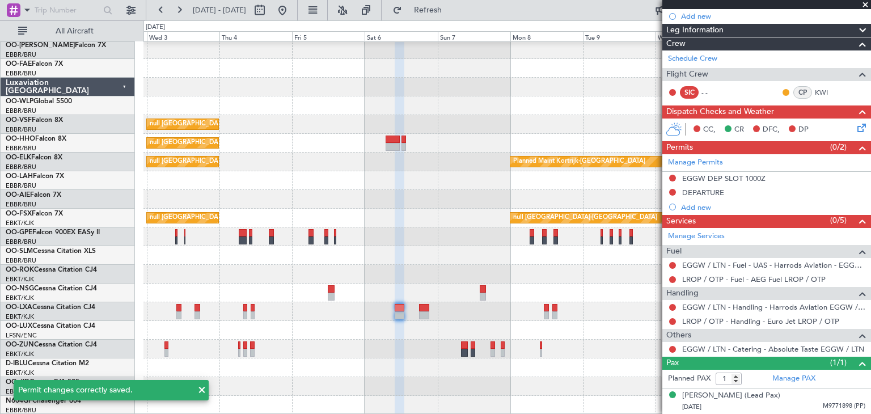
scroll to position [142, 0]
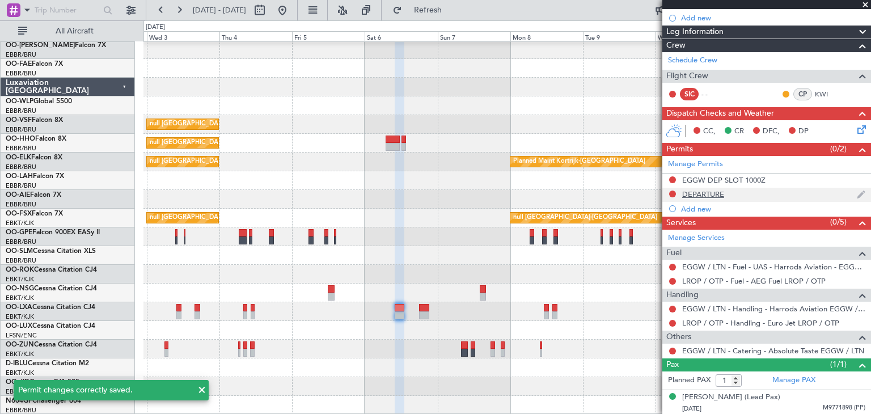
click at [857, 194] on img at bounding box center [861, 195] width 9 height 10
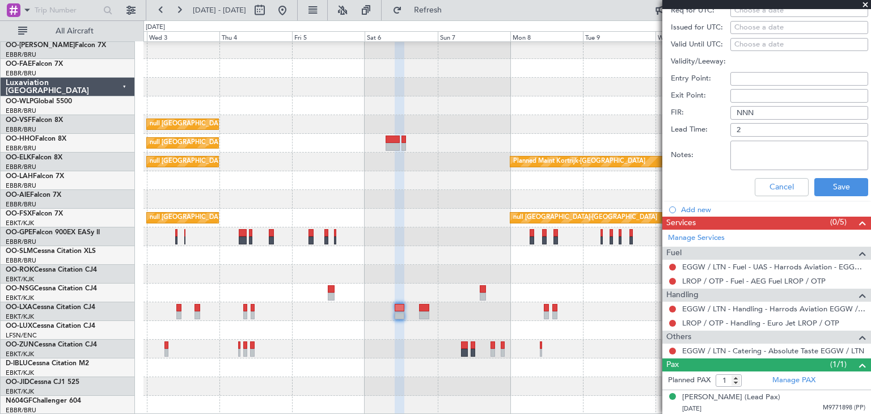
scroll to position [197, 0]
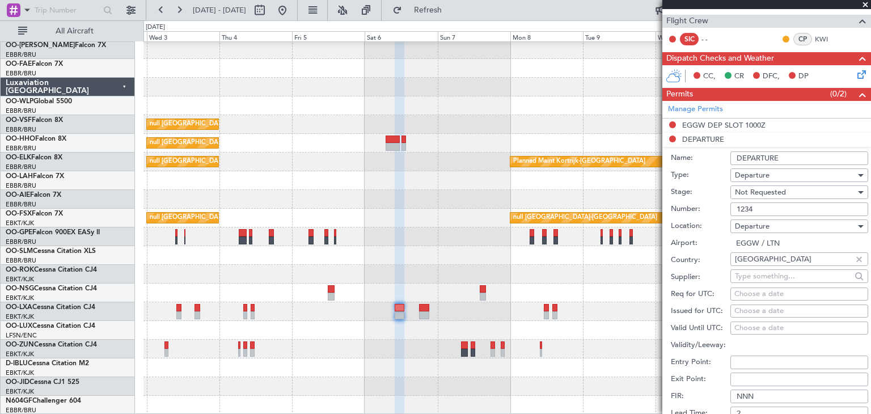
drag, startPoint x: 790, startPoint y: 157, endPoint x: 719, endPoint y: 155, distance: 71.0
click at [719, 155] on div "Name: DEPARTURE" at bounding box center [769, 158] width 197 height 17
type input "UK Block permit"
click at [772, 192] on span "Not Requested" at bounding box center [760, 192] width 51 height 10
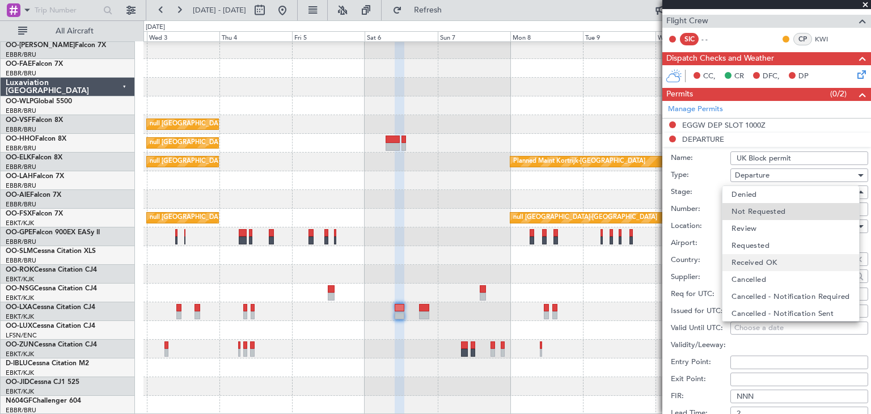
click at [758, 258] on span "Received OK" at bounding box center [754, 262] width 45 height 17
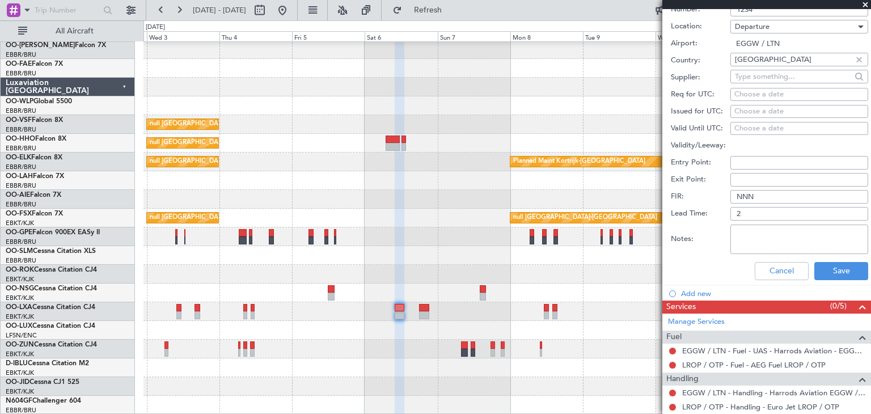
scroll to position [424, 0]
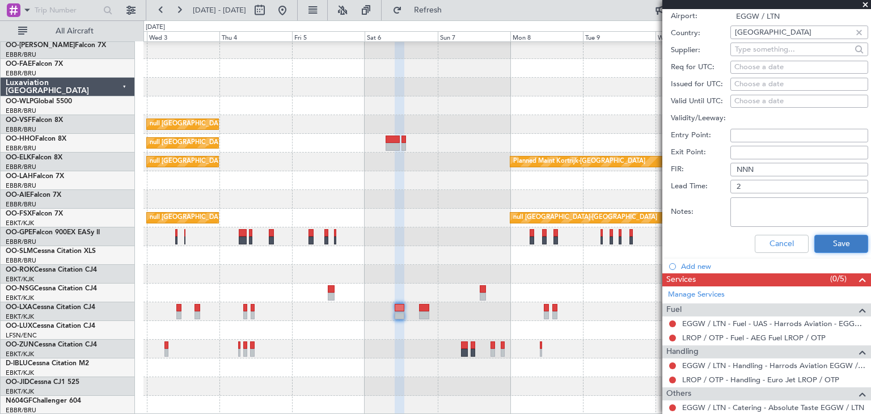
click at [839, 238] on button "Save" at bounding box center [842, 244] width 54 height 18
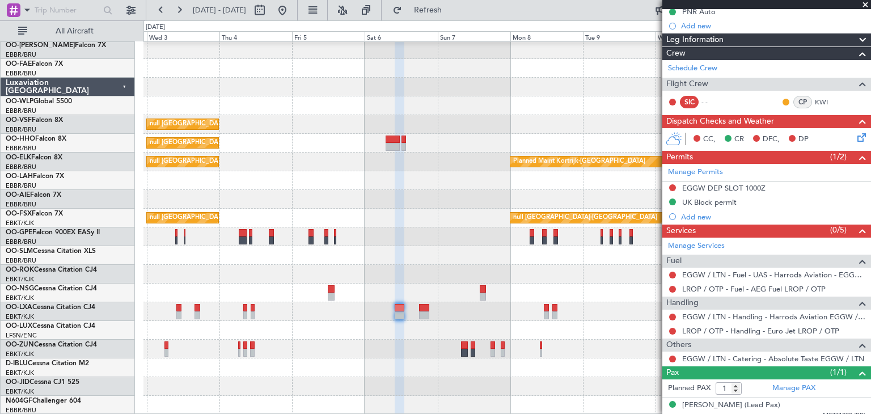
scroll to position [142, 0]
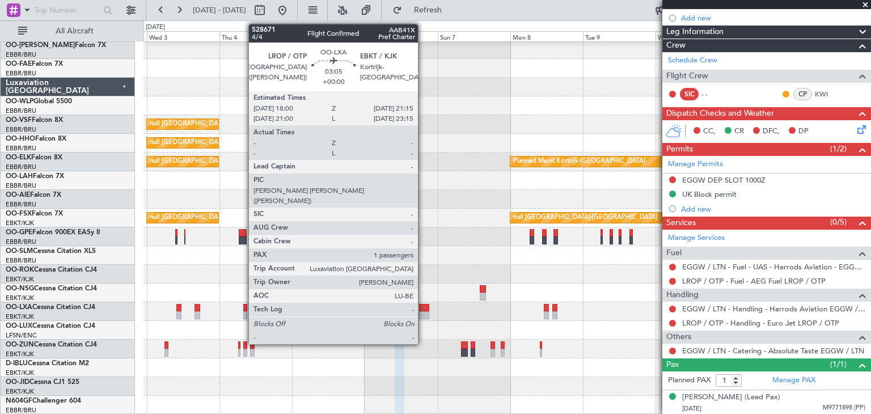
click at [423, 308] on div at bounding box center [424, 308] width 10 height 8
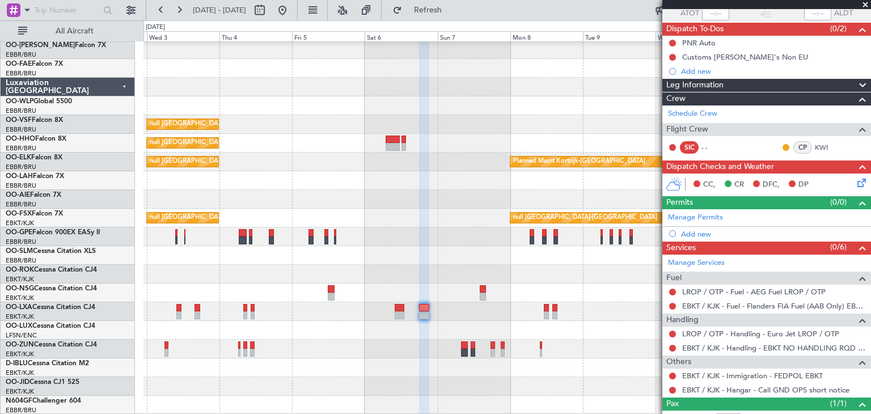
scroll to position [71, 0]
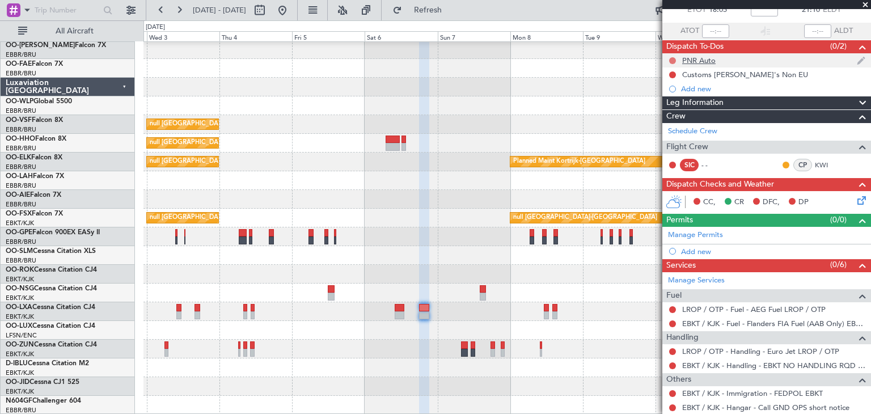
click at [676, 58] on button at bounding box center [673, 60] width 7 height 7
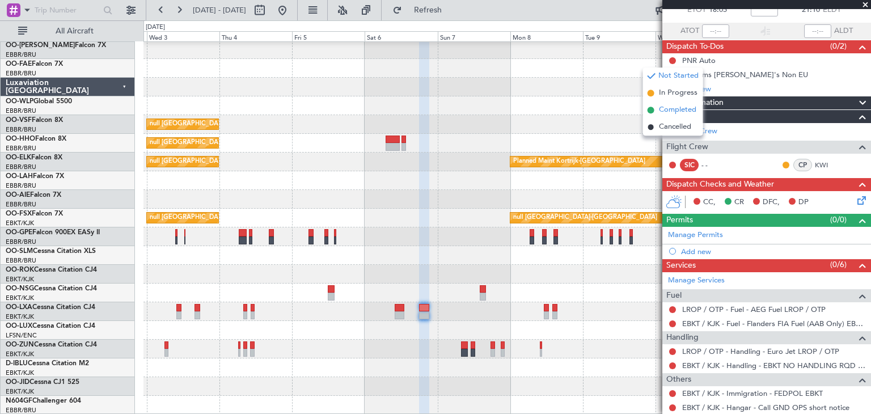
click at [681, 112] on span "Completed" at bounding box center [677, 109] width 37 height 11
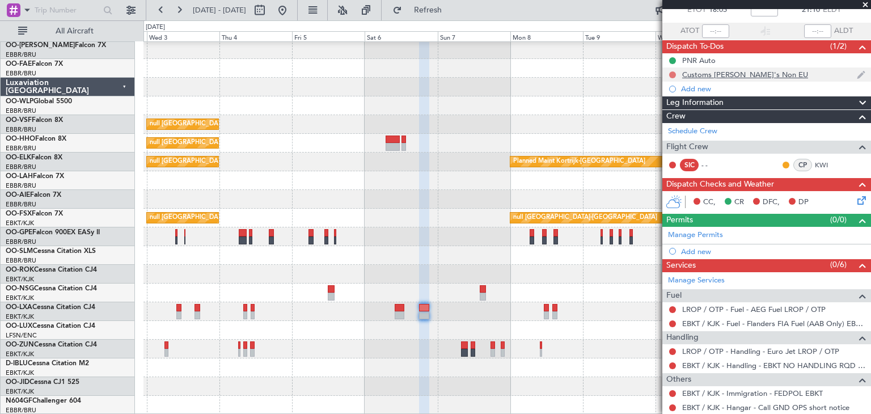
click at [671, 73] on button at bounding box center [673, 74] width 7 height 7
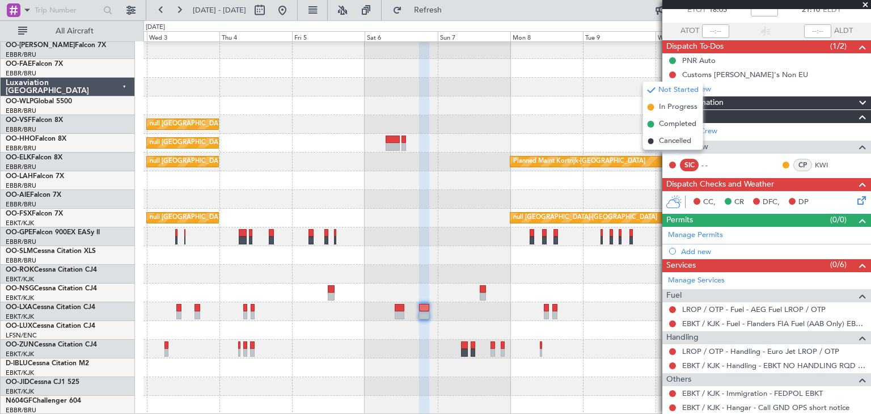
click at [588, 128] on div "null Brussels (Brussels National)" at bounding box center [507, 124] width 727 height 19
click at [608, 130] on div "null Brussels (Brussels National)" at bounding box center [507, 124] width 727 height 19
click at [672, 363] on button at bounding box center [673, 366] width 7 height 7
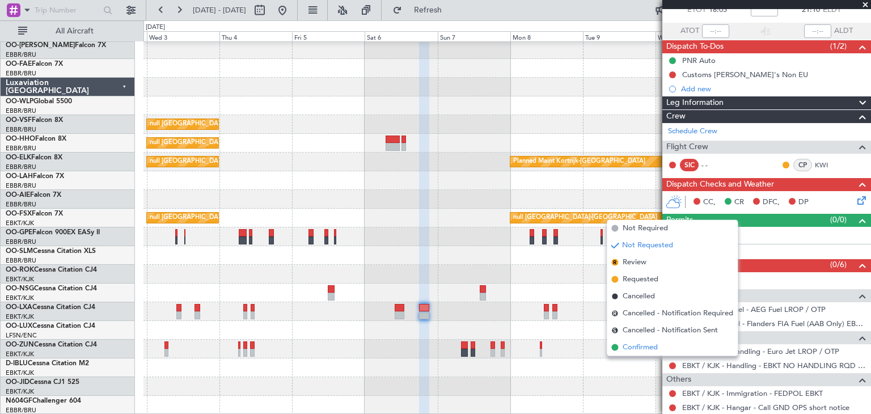
click at [663, 347] on li "Confirmed" at bounding box center [672, 347] width 131 height 17
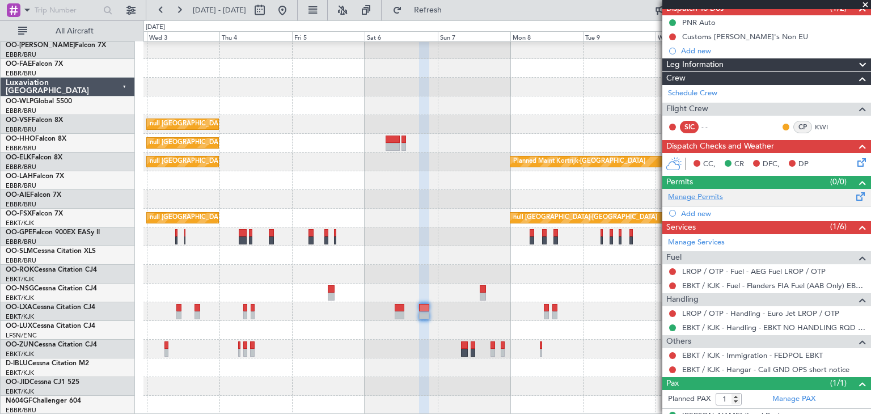
scroll to position [128, 0]
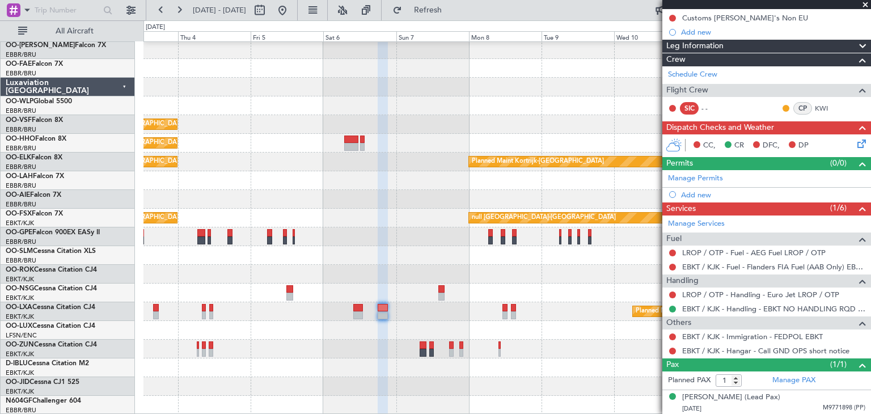
click at [424, 195] on div "null Brussels (Brussels National) null Brussels (Brussels National) Planned Mai…" at bounding box center [507, 218] width 727 height 393
click at [856, 143] on icon at bounding box center [860, 141] width 9 height 9
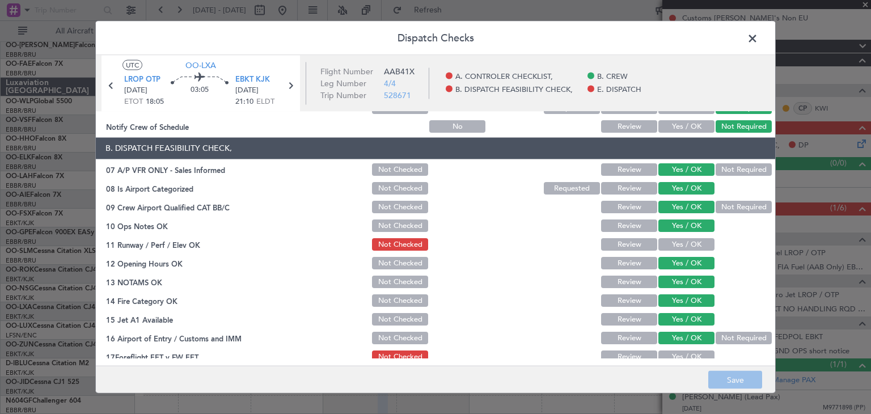
scroll to position [170, 0]
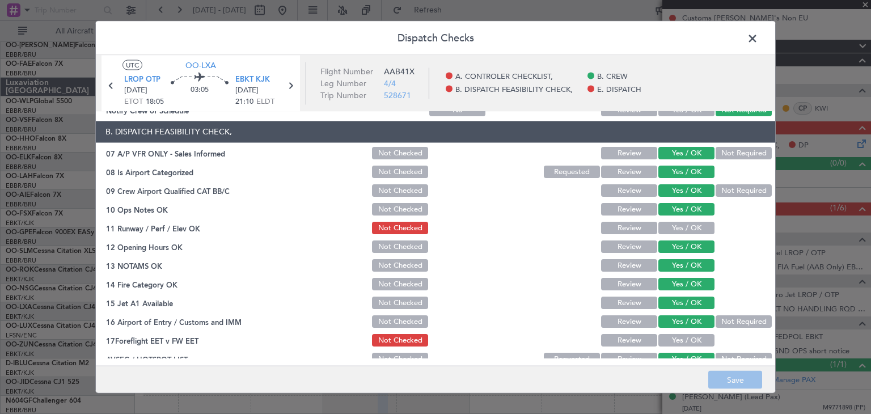
click at [759, 40] on span at bounding box center [759, 41] width 0 height 23
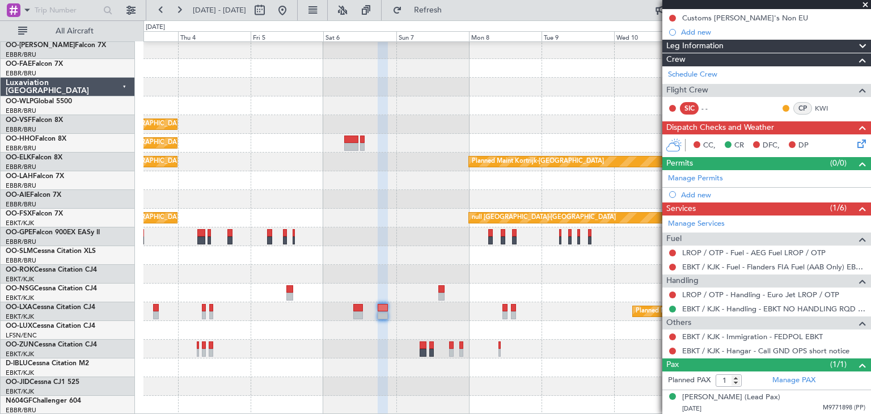
scroll to position [0, 0]
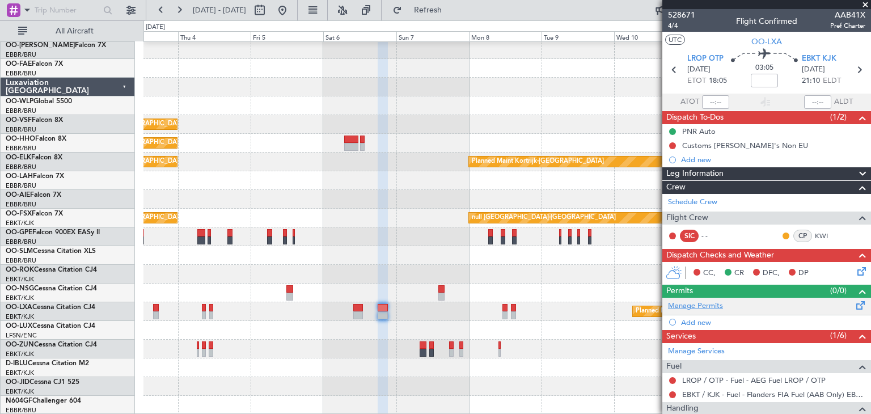
click at [713, 305] on link "Manage Permits" at bounding box center [695, 306] width 55 height 11
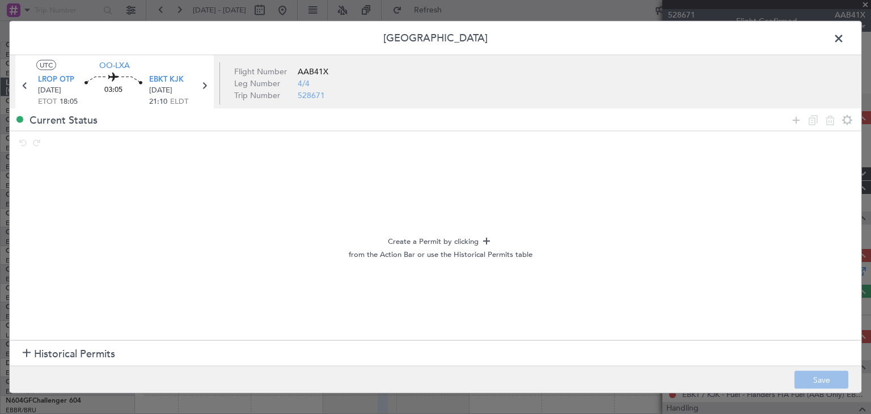
click at [845, 37] on span at bounding box center [845, 41] width 0 height 23
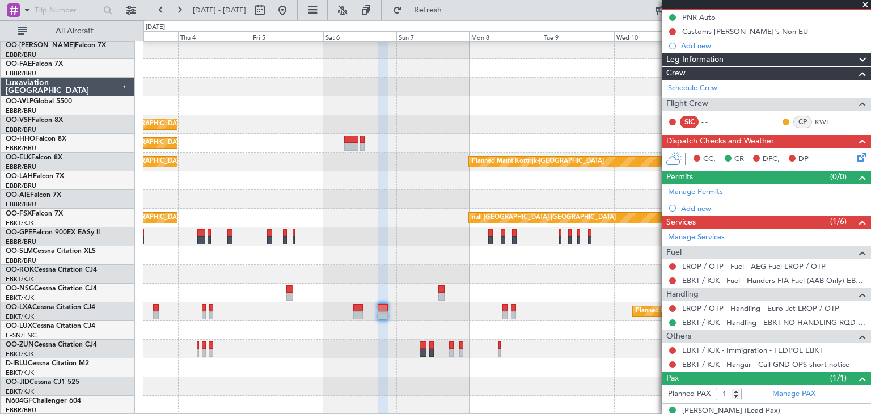
scroll to position [128, 0]
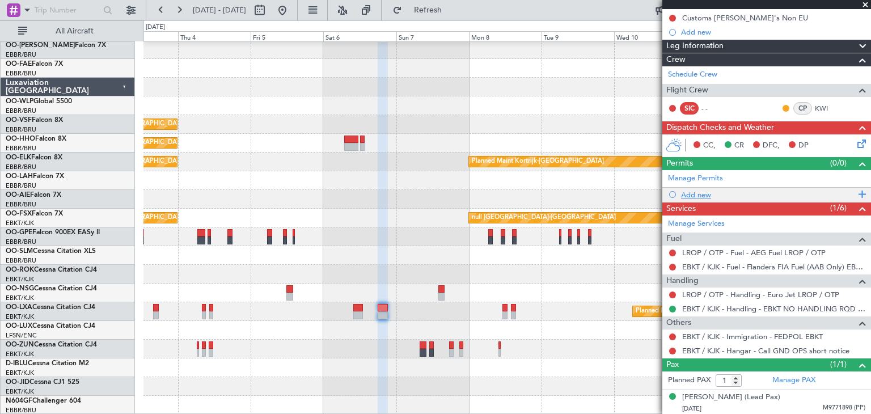
click at [691, 193] on div "Add new" at bounding box center [768, 195] width 174 height 10
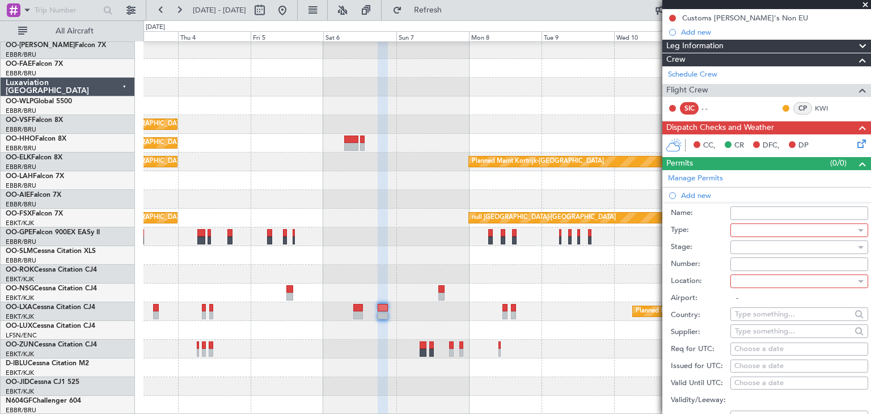
click at [747, 231] on div at bounding box center [795, 230] width 121 height 17
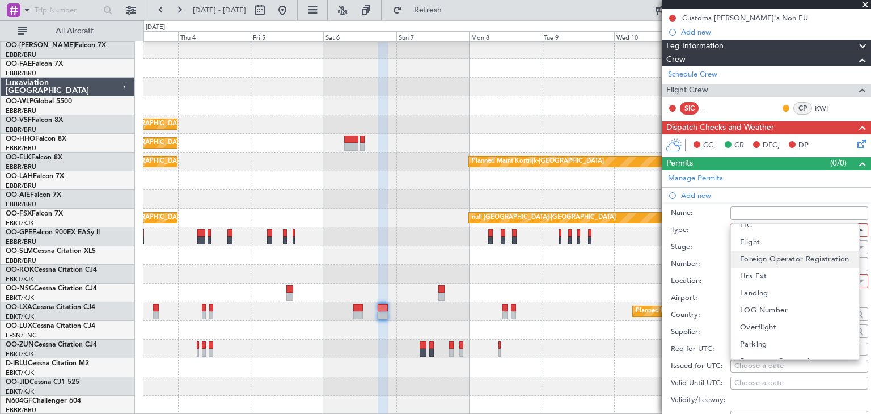
scroll to position [227, 0]
click at [765, 264] on span "Hrs Ext" at bounding box center [753, 260] width 27 height 17
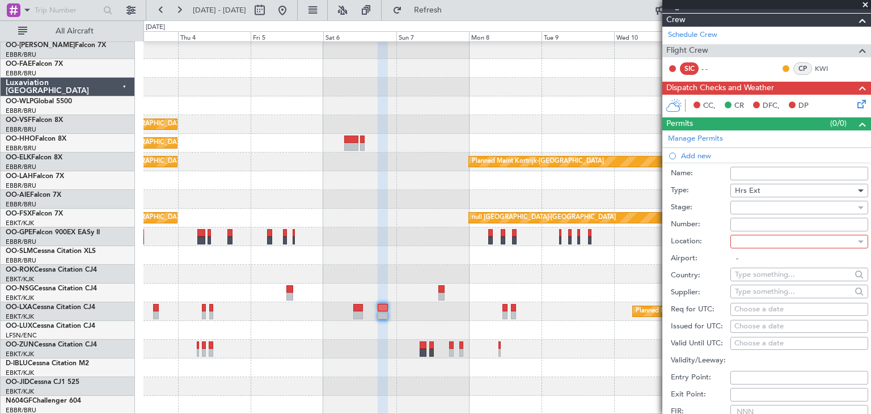
scroll to position [184, 0]
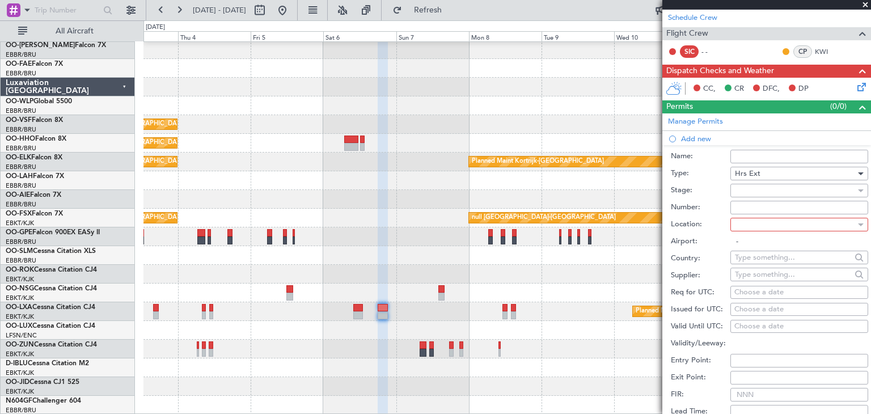
click at [753, 228] on div at bounding box center [795, 224] width 121 height 17
click at [761, 258] on span "Arrival" at bounding box center [752, 260] width 24 height 17
type input "EBKT / KJK"
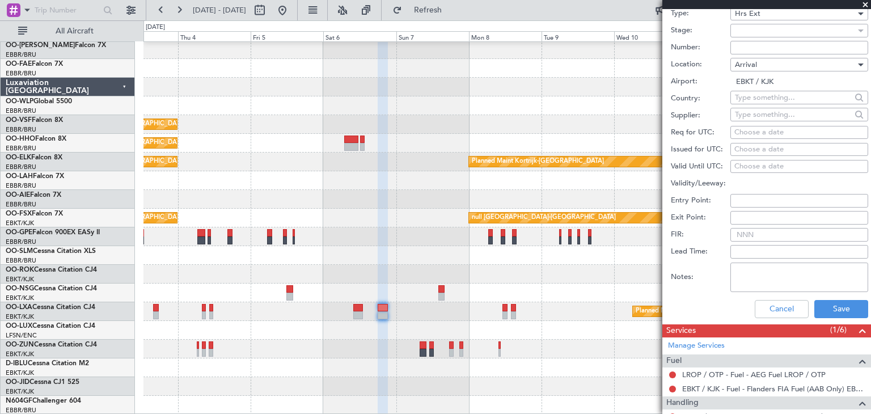
scroll to position [355, 0]
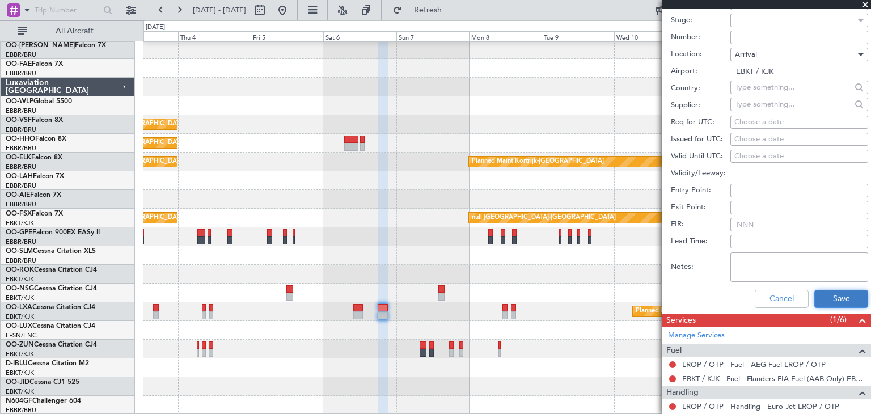
click at [819, 295] on button "Save" at bounding box center [842, 299] width 54 height 18
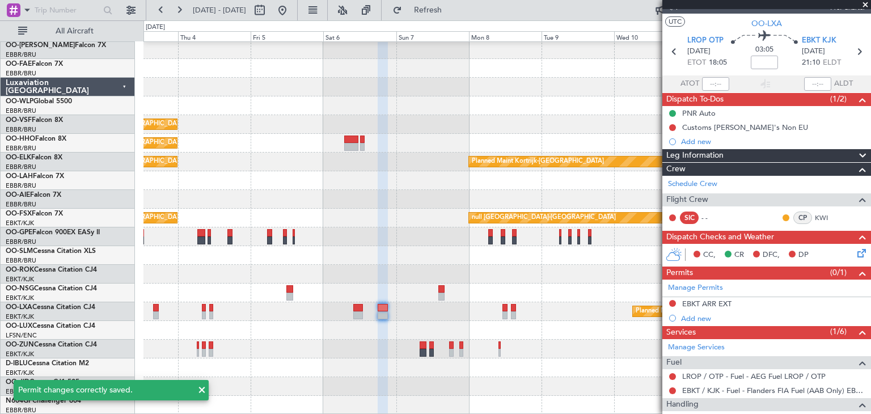
scroll to position [0, 0]
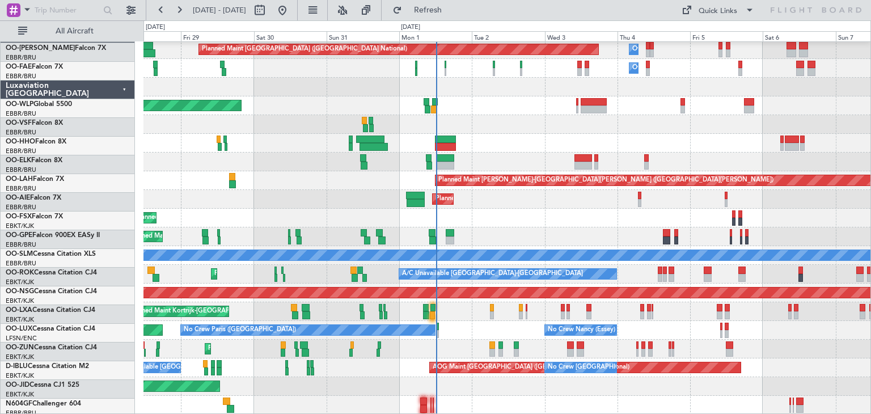
scroll to position [20, 0]
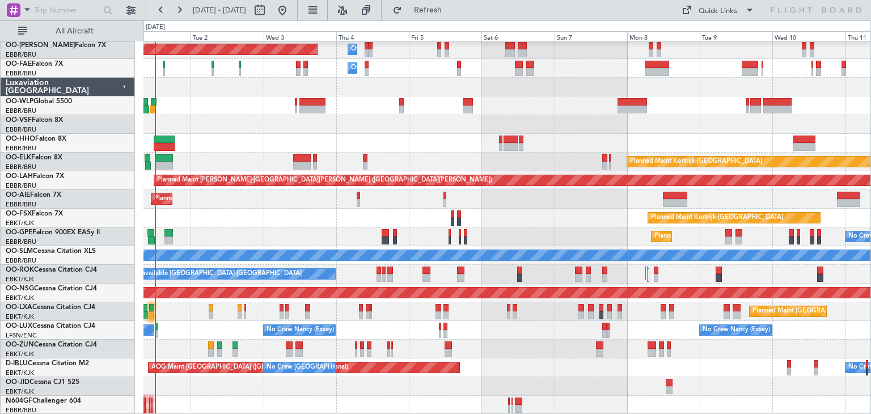
click at [214, 89] on div "Planned Maint Brussels (Brussels National) Owner Melsbroek Air Base Owner Melsb…" at bounding box center [507, 218] width 727 height 393
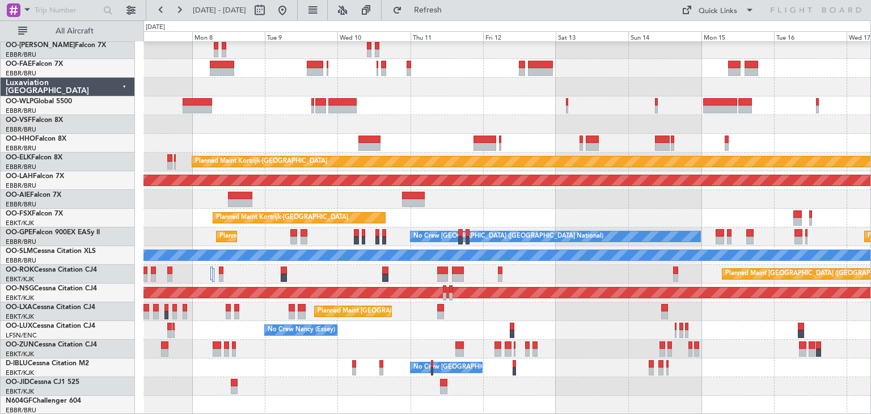
click at [272, 86] on div "Planned Maint Kortrijk-Wevelgem Planned Maint Alton-st Louis (St Louis Regl) Pl…" at bounding box center [507, 218] width 727 height 393
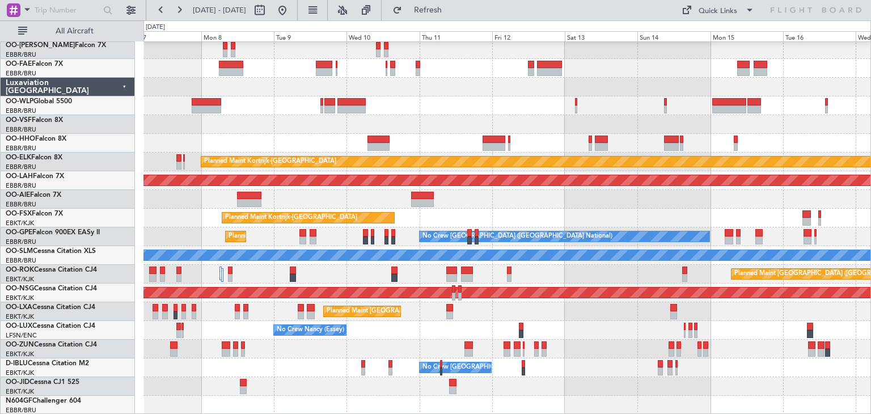
click at [300, 351] on div "Planned Maint Kortrijk-Wevelgem Planned Maint Alton-st Louis (St Louis Regl) Pl…" at bounding box center [507, 218] width 727 height 393
click at [300, 351] on div at bounding box center [507, 349] width 727 height 19
click at [27, 8] on span at bounding box center [27, 9] width 14 height 14
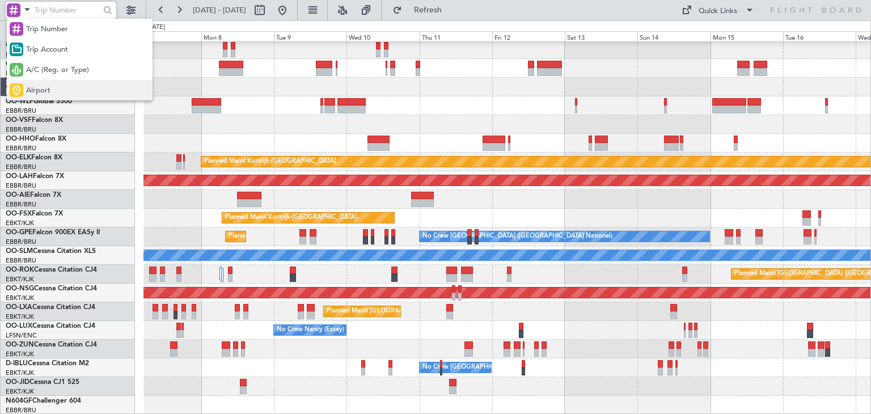
click at [52, 95] on div "Airport" at bounding box center [80, 90] width 146 height 20
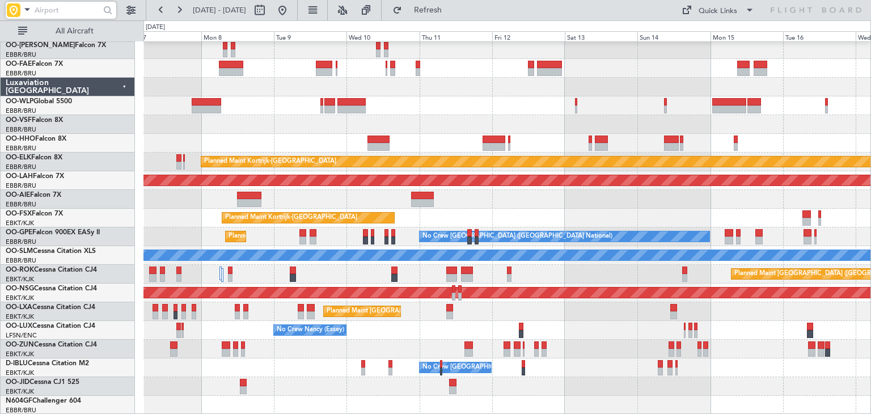
click at [37, 6] on input "text" at bounding box center [67, 10] width 65 height 17
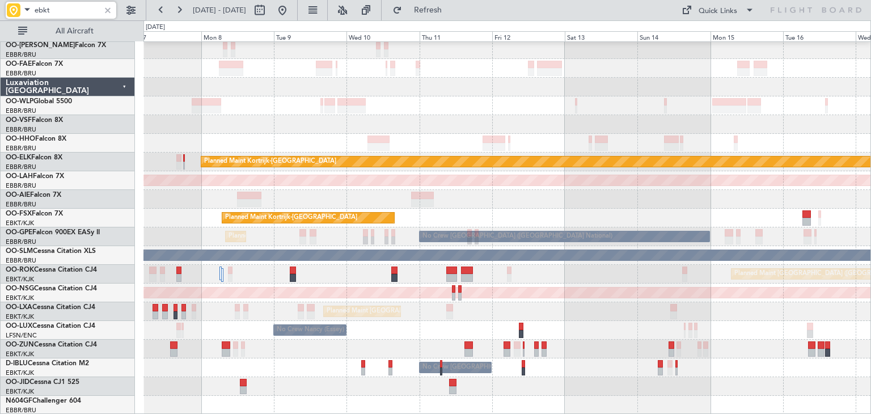
type input "ebkt"
drag, startPoint x: 82, startPoint y: 11, endPoint x: 35, endPoint y: 7, distance: 47.8
click at [35, 7] on input "ebkt" at bounding box center [67, 10] width 65 height 17
